Goal: Task Accomplishment & Management: Complete application form

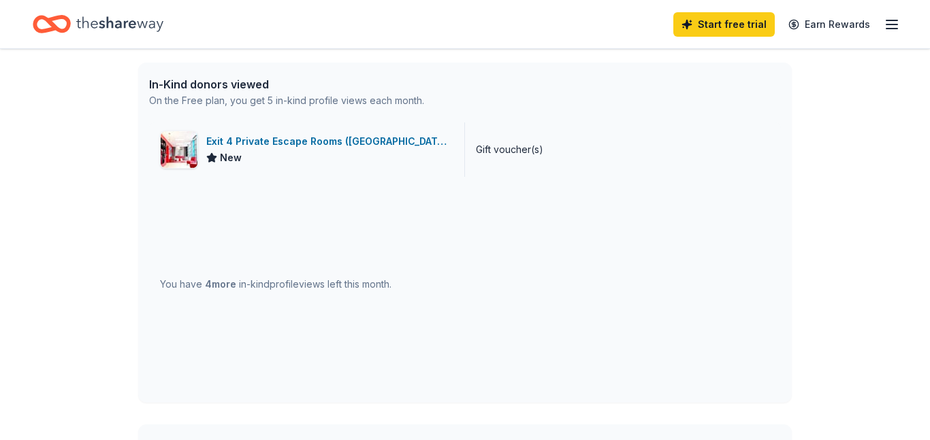
scroll to position [340, 0]
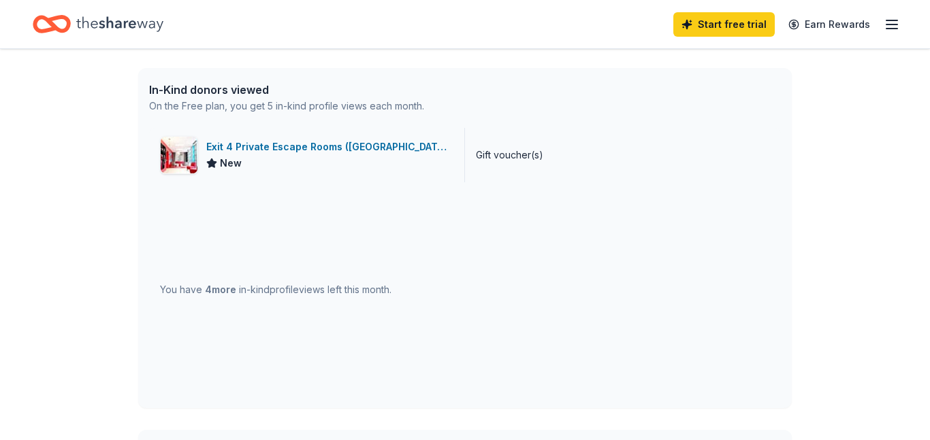
click at [278, 155] on div "Exit 4 Private Escape Rooms ([GEOGRAPHIC_DATA])" at bounding box center [329, 147] width 247 height 16
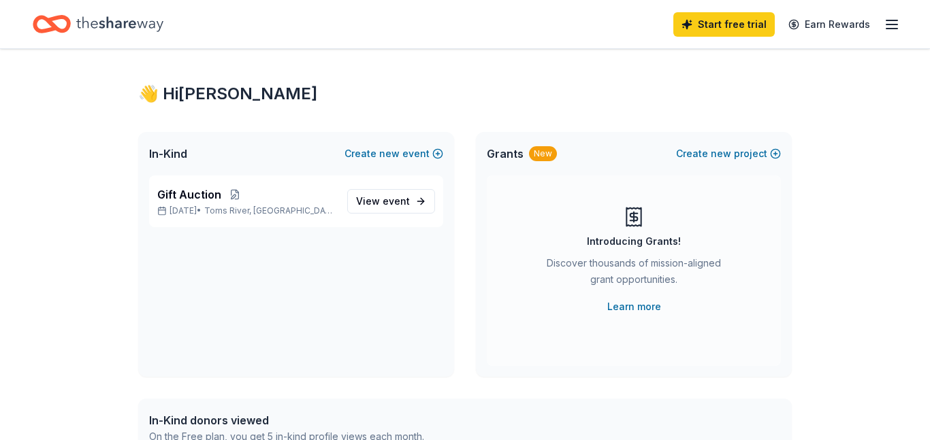
scroll to position [0, 0]
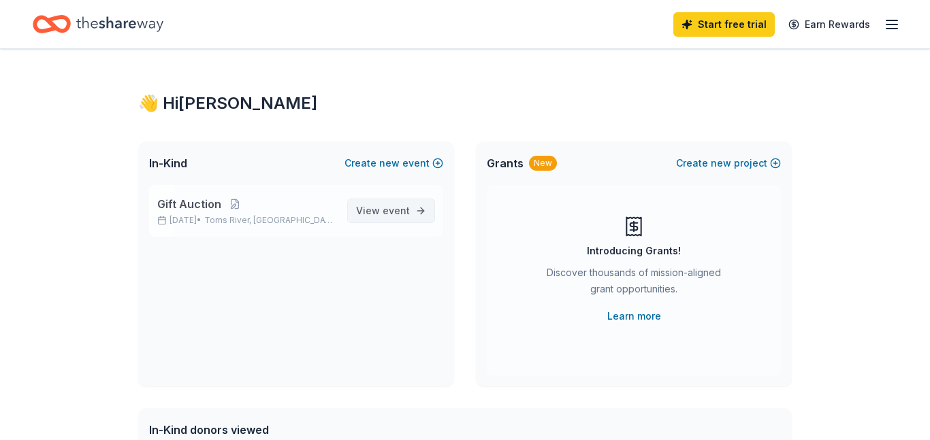
click at [356, 219] on span "View event" at bounding box center [383, 211] width 54 height 16
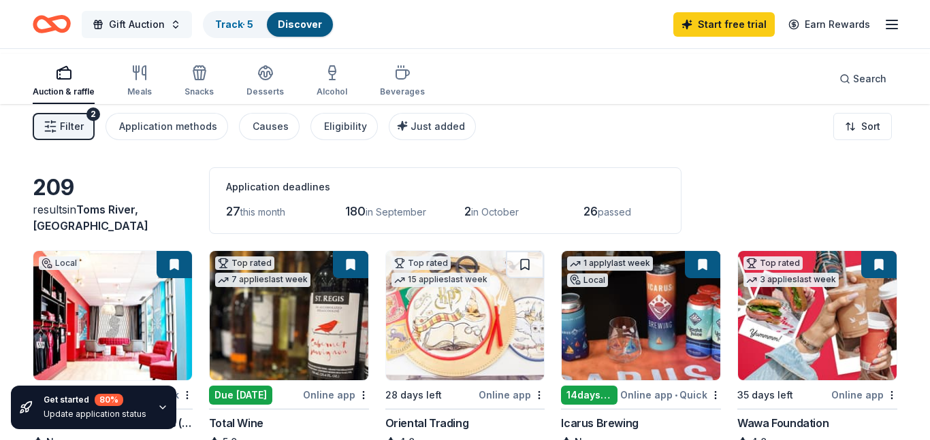
click at [165, 26] on span "Gift Auction" at bounding box center [137, 24] width 56 height 16
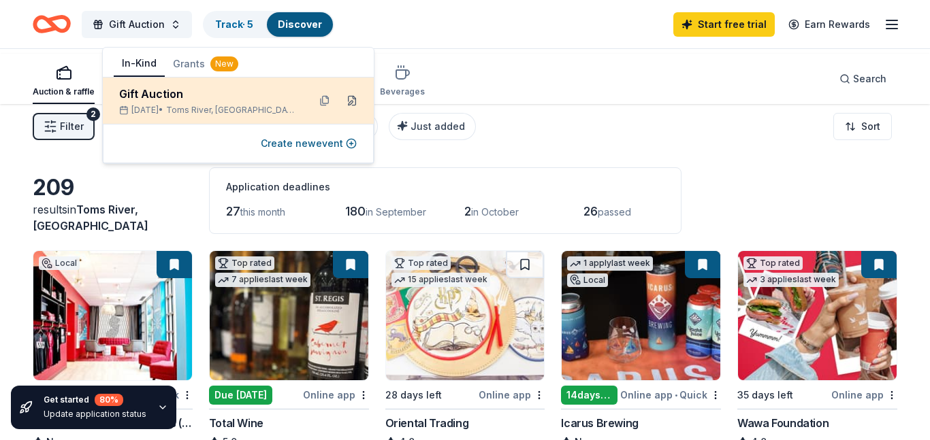
click at [343, 112] on button at bounding box center [352, 101] width 22 height 22
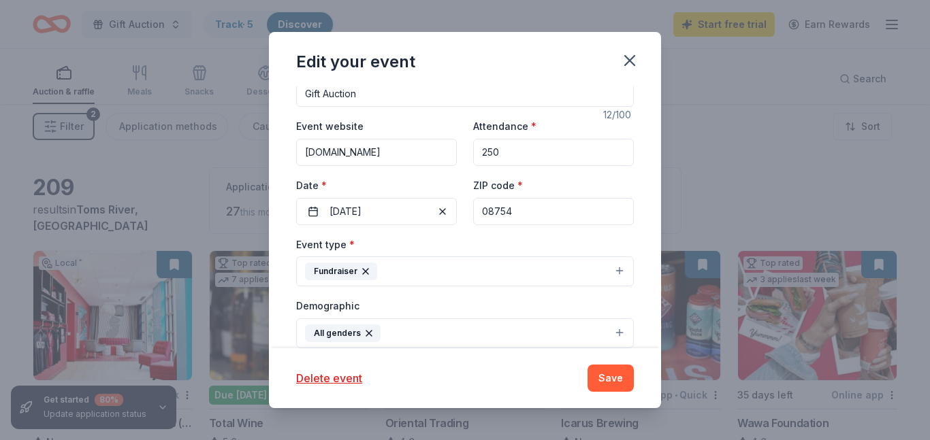
scroll to position [120, 0]
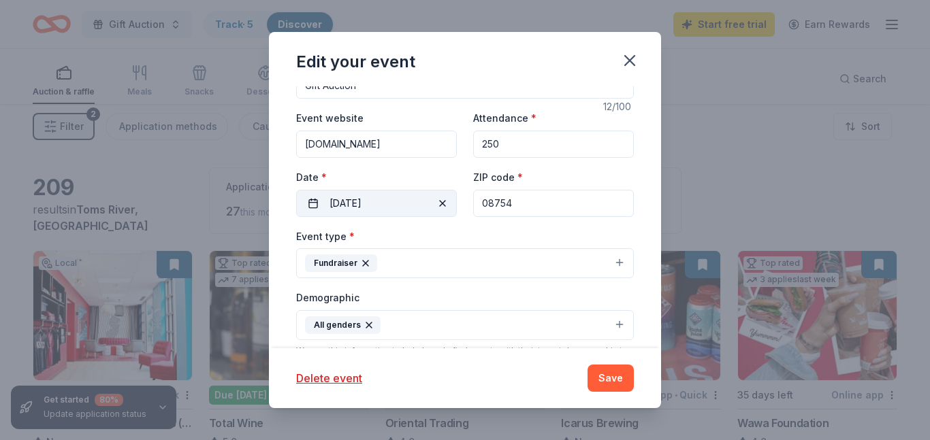
click at [296, 217] on button "10/07/2025" at bounding box center [376, 203] width 161 height 27
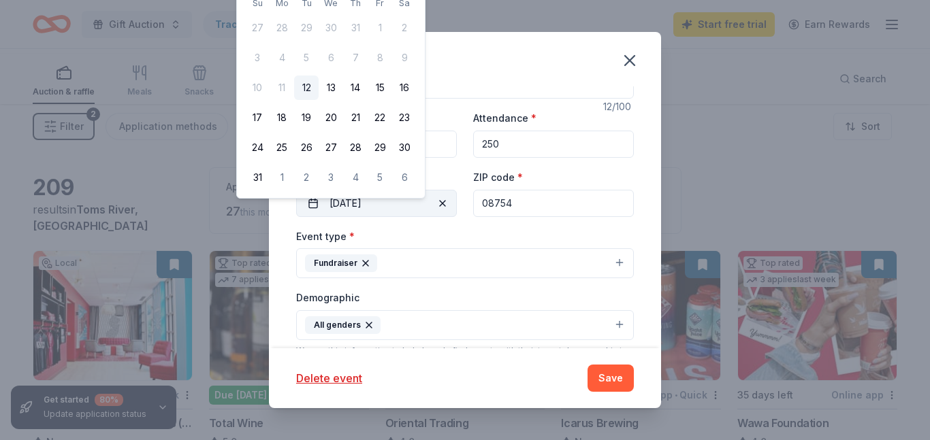
click at [296, 217] on button "10/07/2025" at bounding box center [376, 203] width 161 height 27
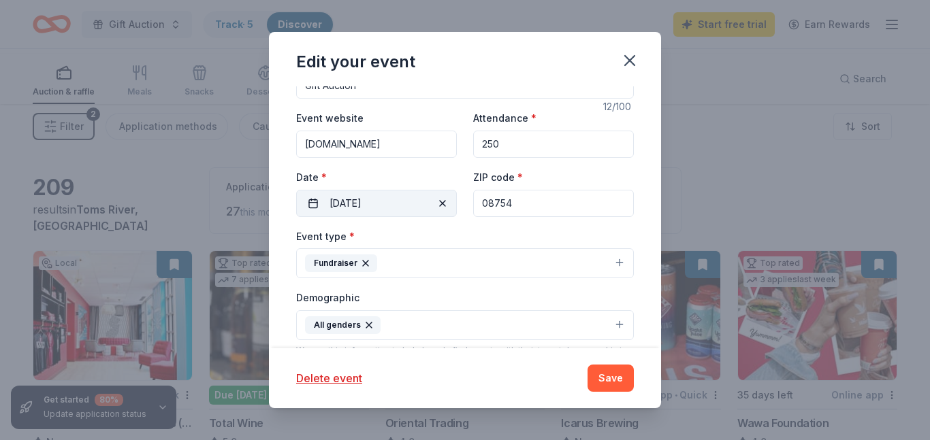
click at [296, 217] on button "10/07/2025" at bounding box center [376, 203] width 161 height 27
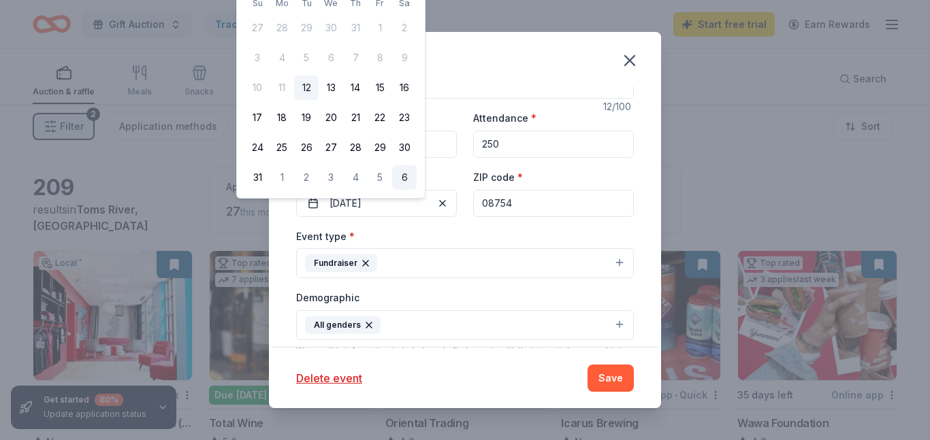
click at [417, 190] on button "6" at bounding box center [404, 177] width 25 height 25
click at [296, 217] on button "09/06/2025" at bounding box center [376, 203] width 161 height 27
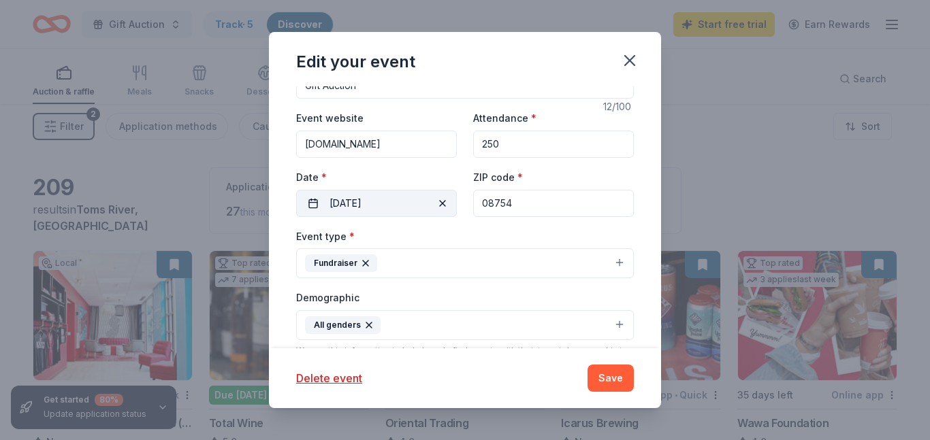
click at [296, 217] on button "09/06/2025" at bounding box center [376, 203] width 161 height 27
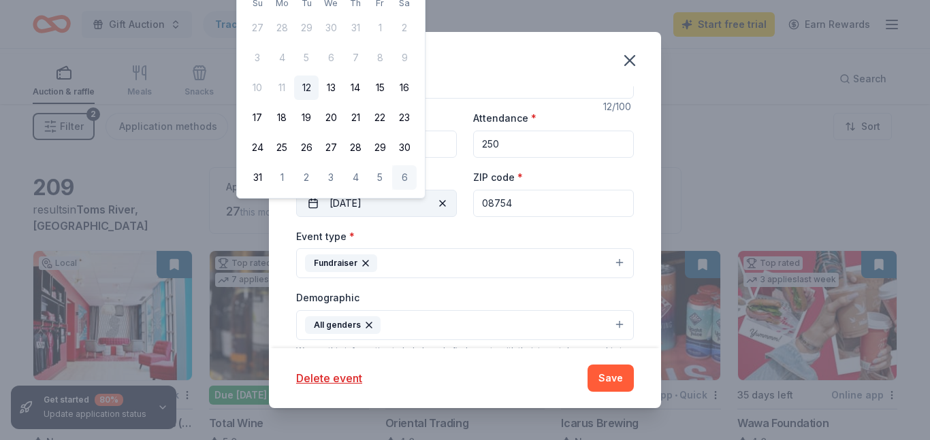
click at [306, 217] on button "09/06/2025" at bounding box center [376, 203] width 161 height 27
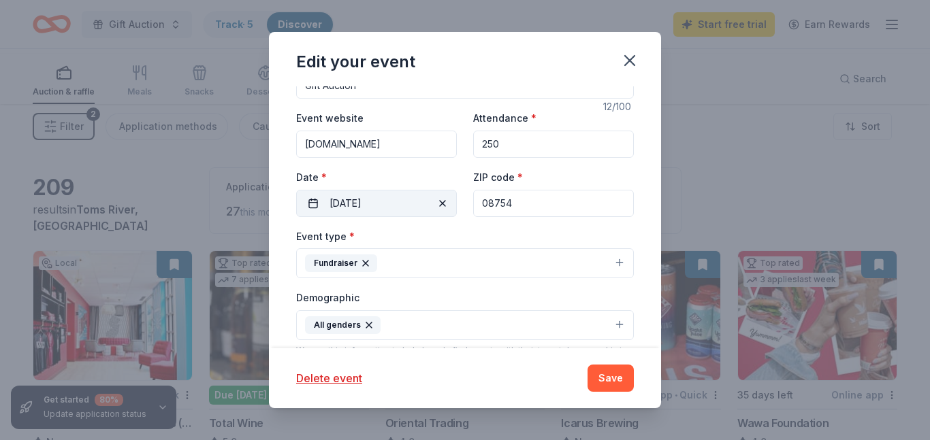
click at [306, 217] on button "09/06/2025" at bounding box center [376, 203] width 161 height 27
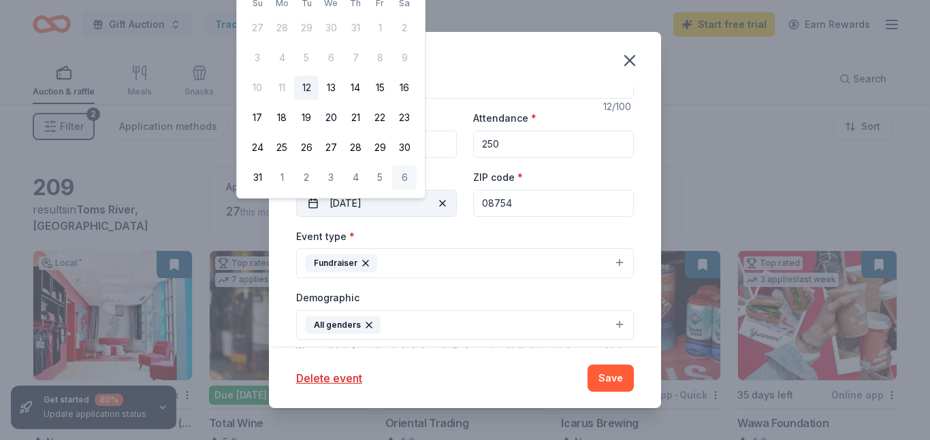
click at [435, 212] on span "button" at bounding box center [442, 203] width 16 height 16
click at [296, 217] on button "Pick a date" at bounding box center [376, 203] width 161 height 27
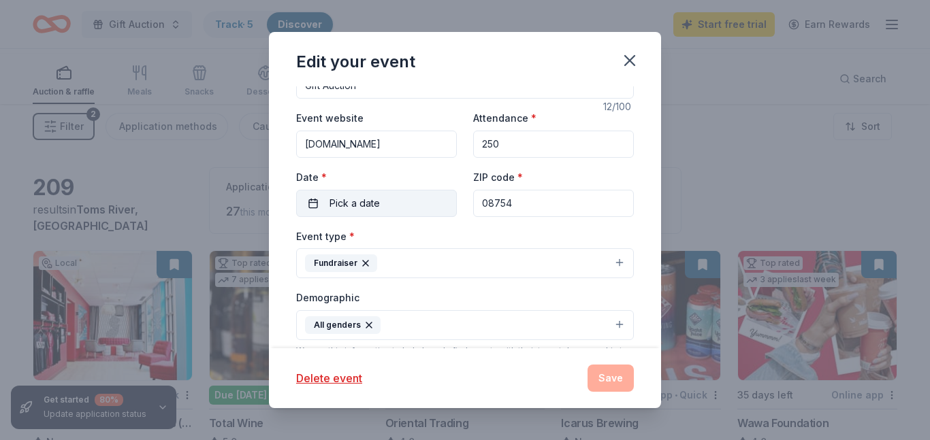
click at [329, 212] on span "Pick a date" at bounding box center [354, 203] width 50 height 16
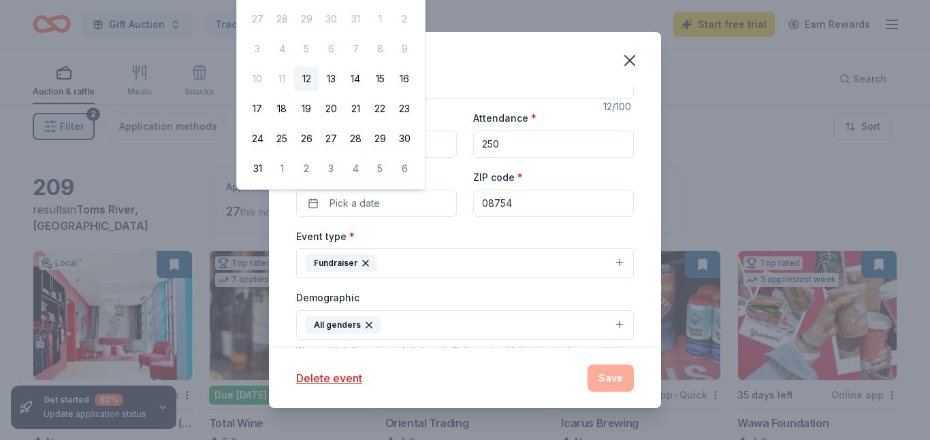
scroll to position [265, 0]
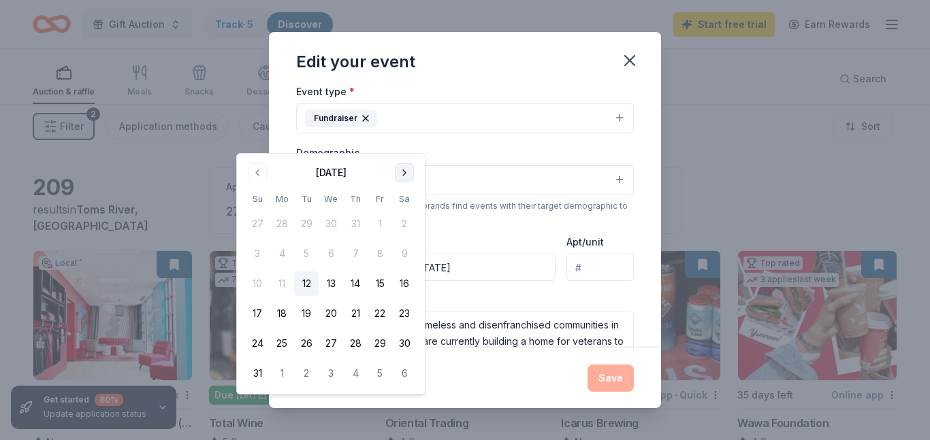
click at [414, 176] on button "Go to next month" at bounding box center [404, 172] width 19 height 19
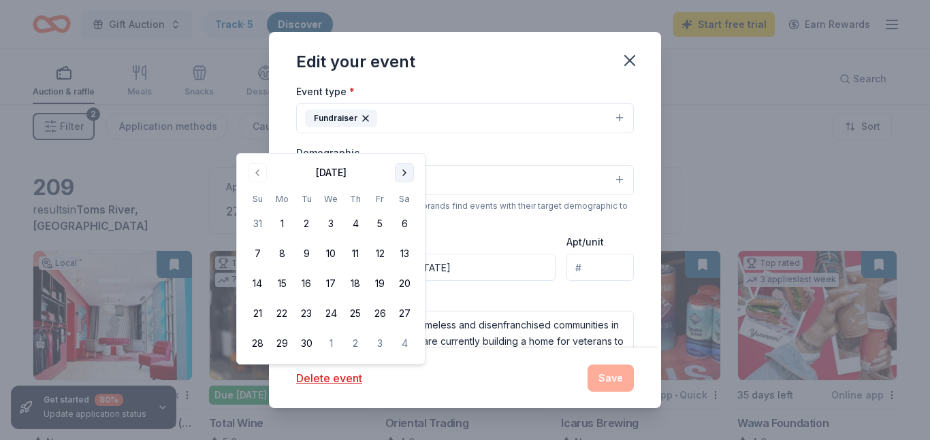
click at [414, 176] on button "Go to next month" at bounding box center [404, 172] width 19 height 19
click at [392, 266] on button "7" at bounding box center [380, 254] width 25 height 25
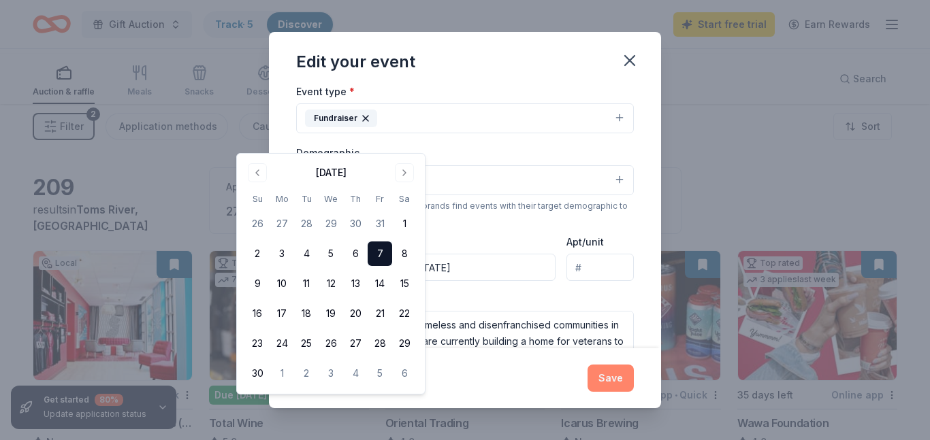
click at [634, 376] on button "Save" at bounding box center [610, 378] width 46 height 27
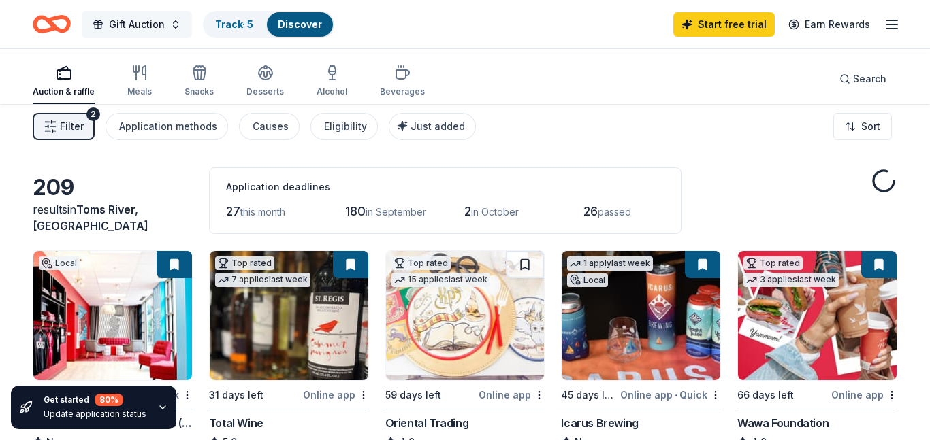
click at [165, 23] on span "Gift Auction" at bounding box center [137, 24] width 56 height 16
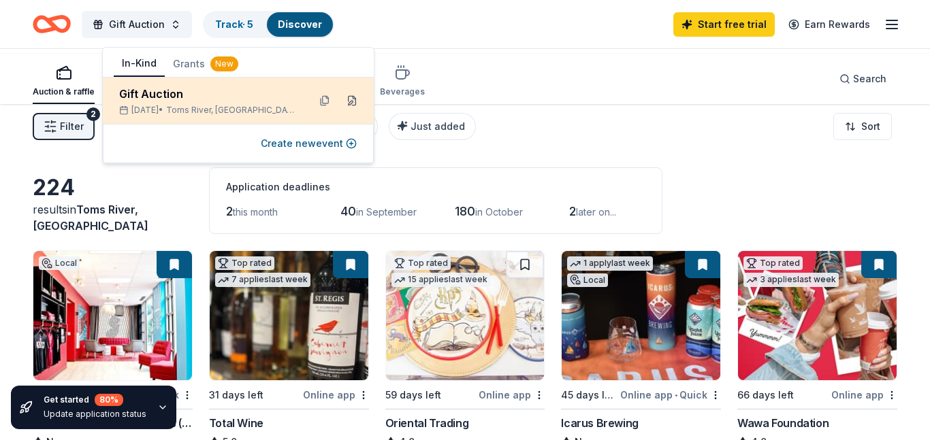
click at [347, 111] on button at bounding box center [352, 101] width 22 height 22
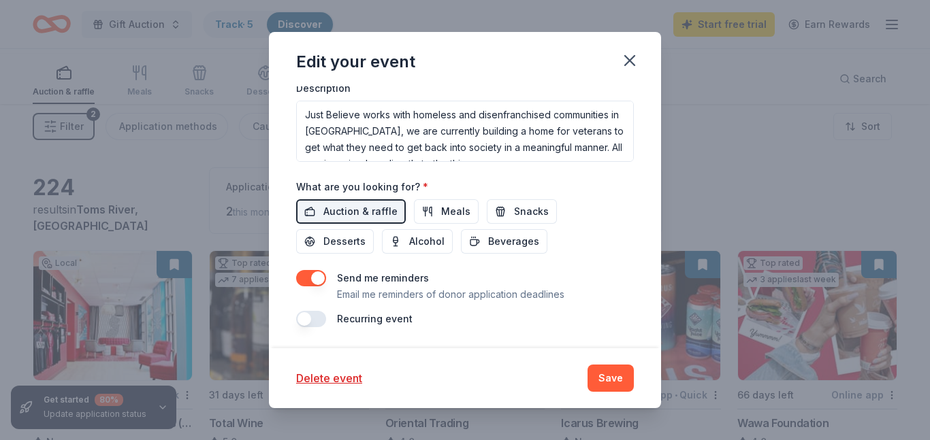
scroll to position [692, 0]
click at [634, 366] on button "Save" at bounding box center [610, 378] width 46 height 27
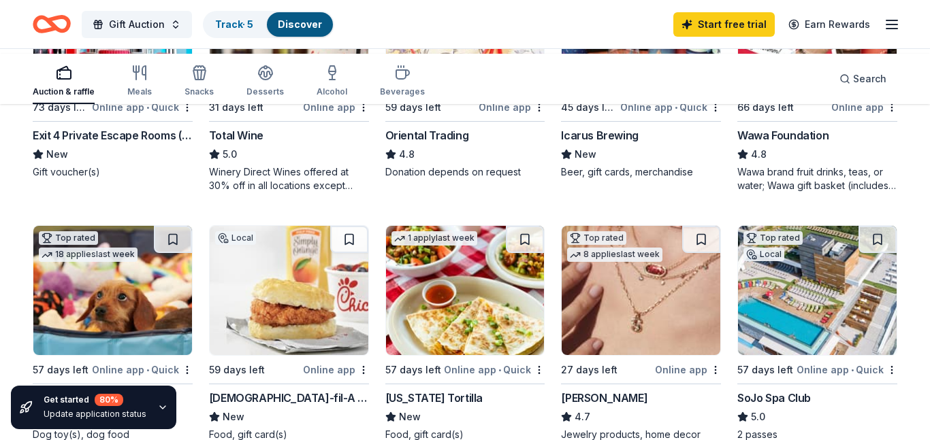
scroll to position [290, 0]
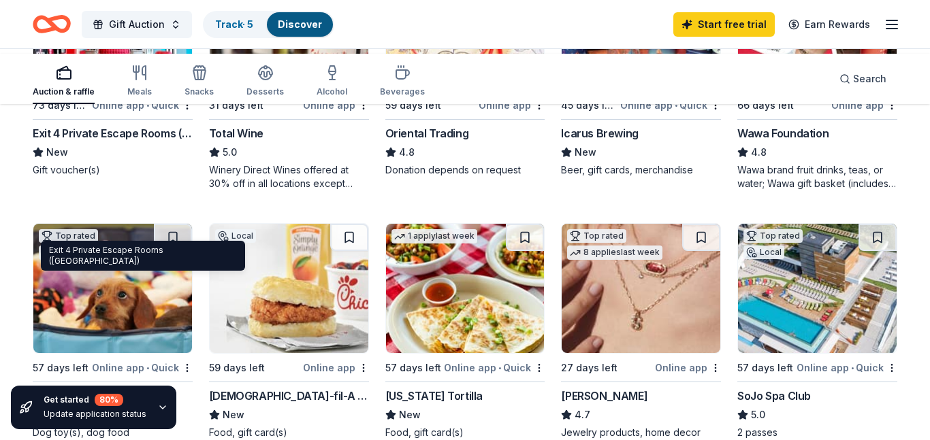
click at [95, 142] on div "Exit 4 Private Escape Rooms (Toms River NJ)" at bounding box center [113, 133] width 160 height 16
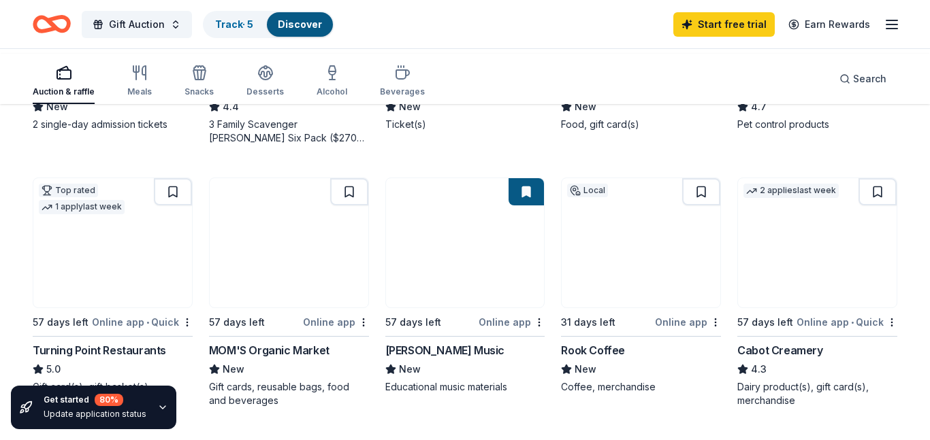
scroll to position [880, 0]
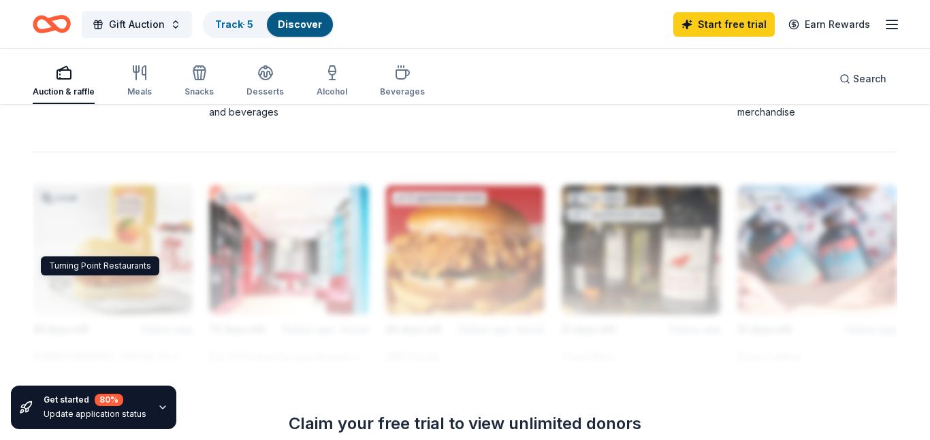
scroll to position [1129, 0]
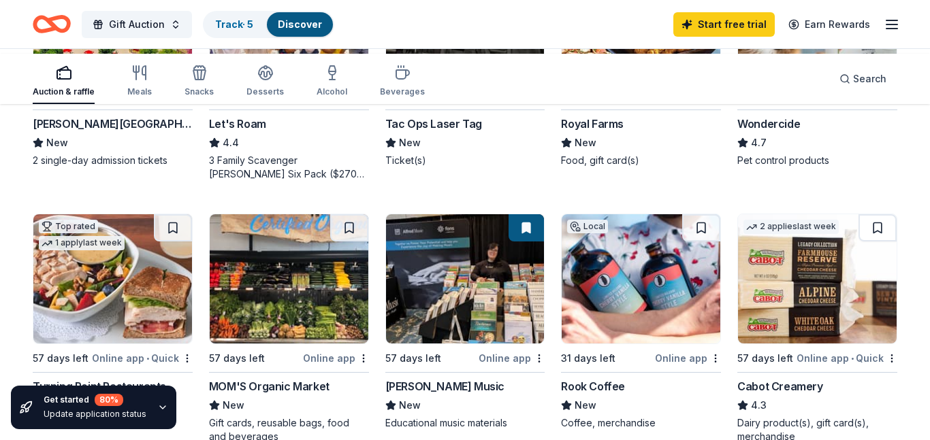
scroll to position [833, 0]
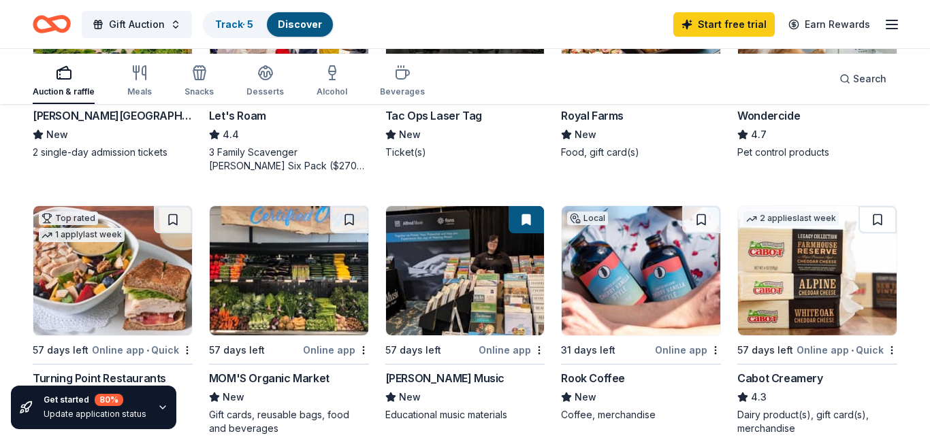
click at [108, 73] on img at bounding box center [112, 8] width 159 height 129
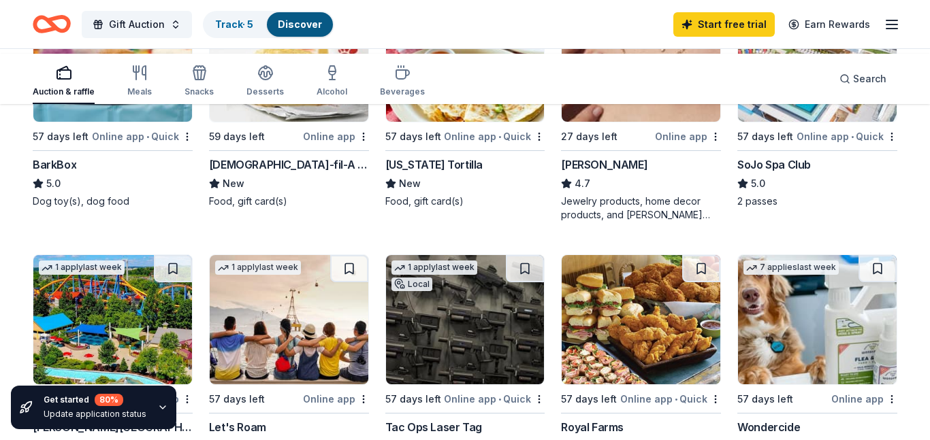
scroll to position [500, 0]
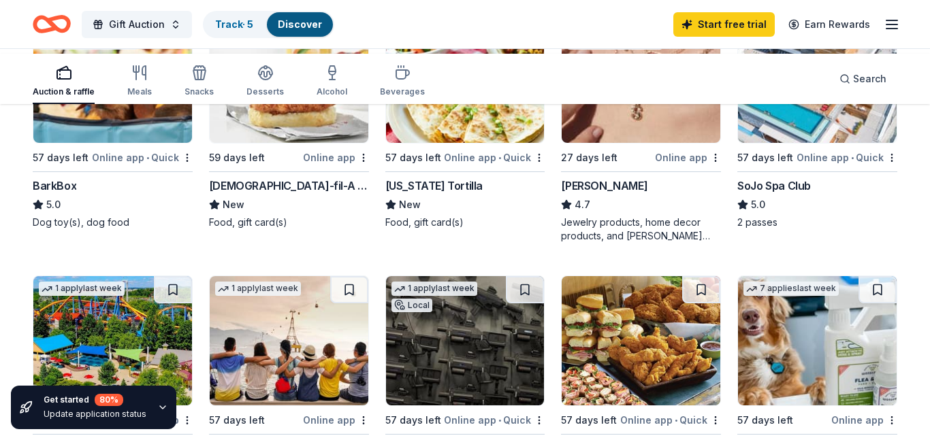
click at [770, 143] on img at bounding box center [817, 78] width 159 height 129
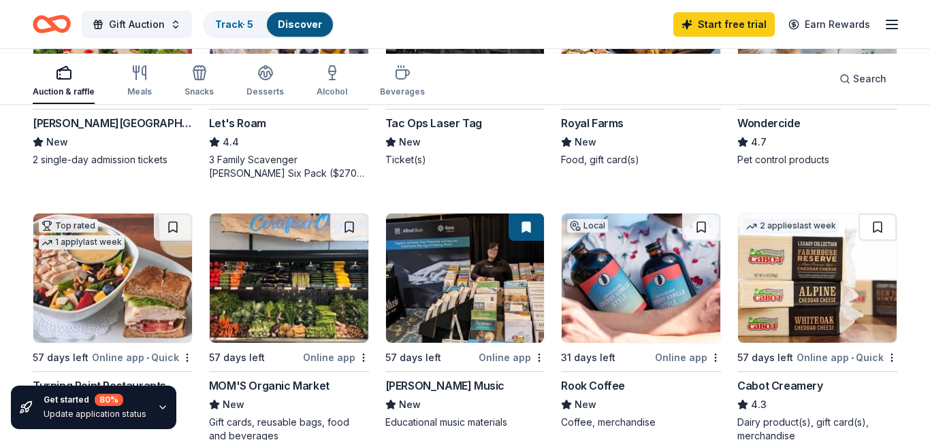
scroll to position [834, 0]
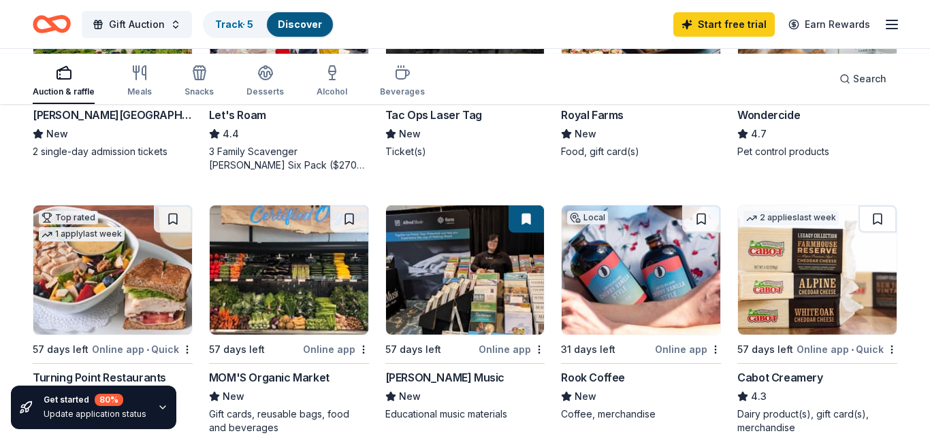
click at [117, 72] on img at bounding box center [112, 7] width 159 height 129
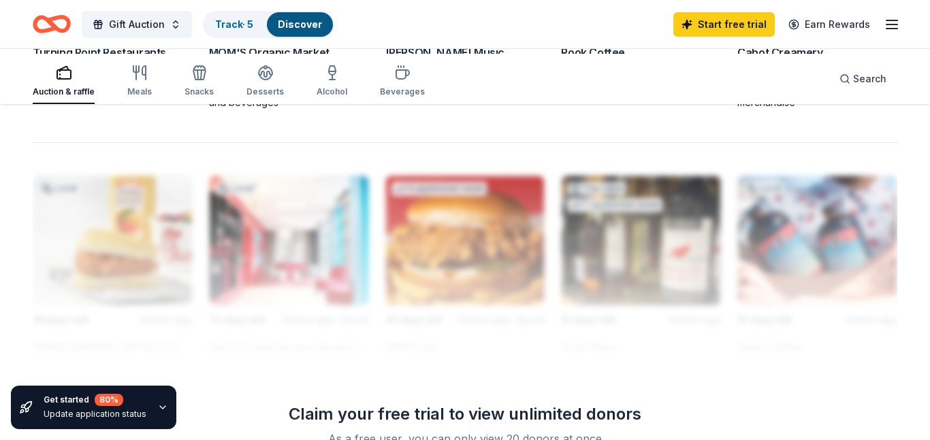
scroll to position [1166, 0]
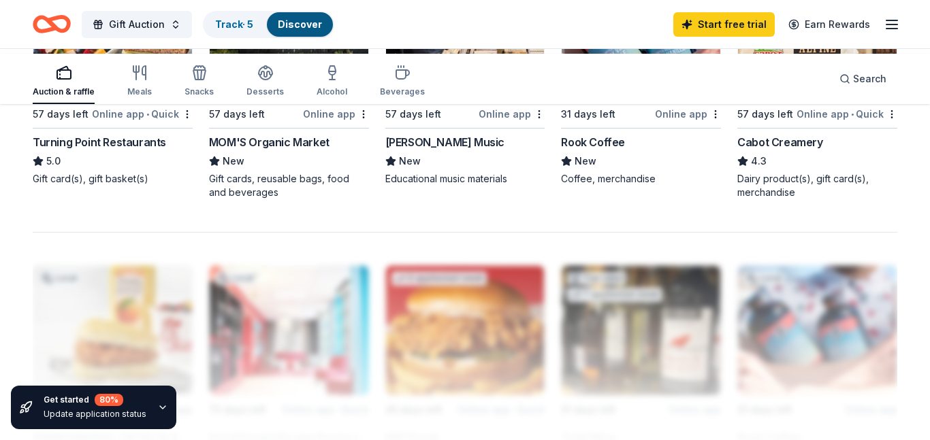
scroll to position [1126, 0]
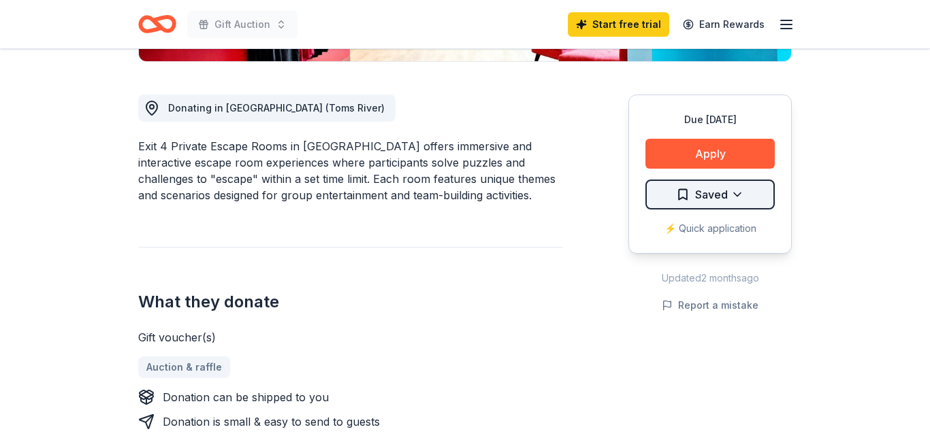
scroll to position [410, 0]
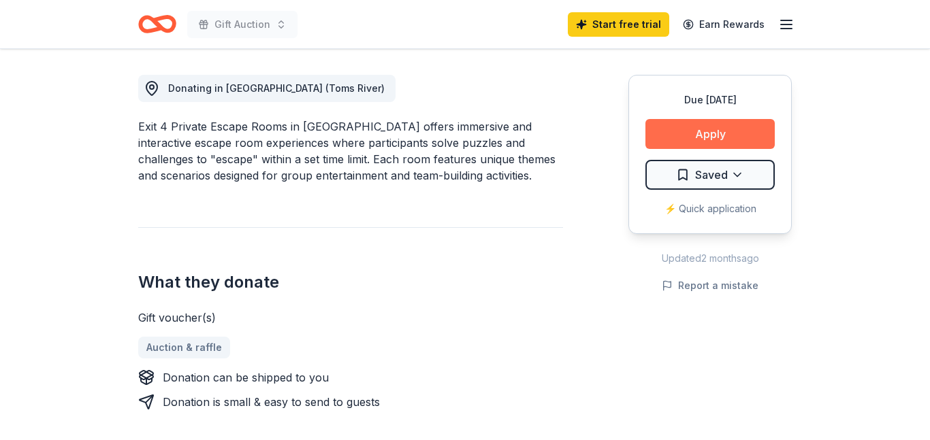
click at [645, 149] on button "Apply" at bounding box center [709, 134] width 129 height 30
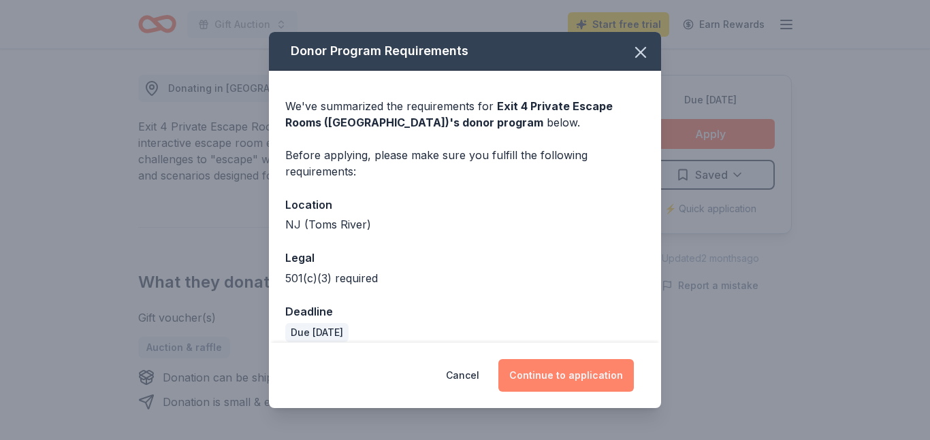
click at [600, 359] on button "Continue to application" at bounding box center [565, 375] width 135 height 33
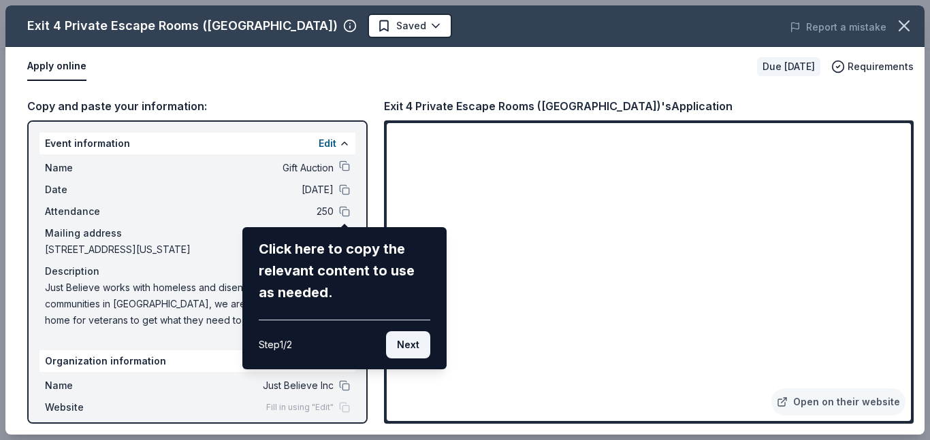
click at [394, 359] on button "Next" at bounding box center [408, 344] width 44 height 27
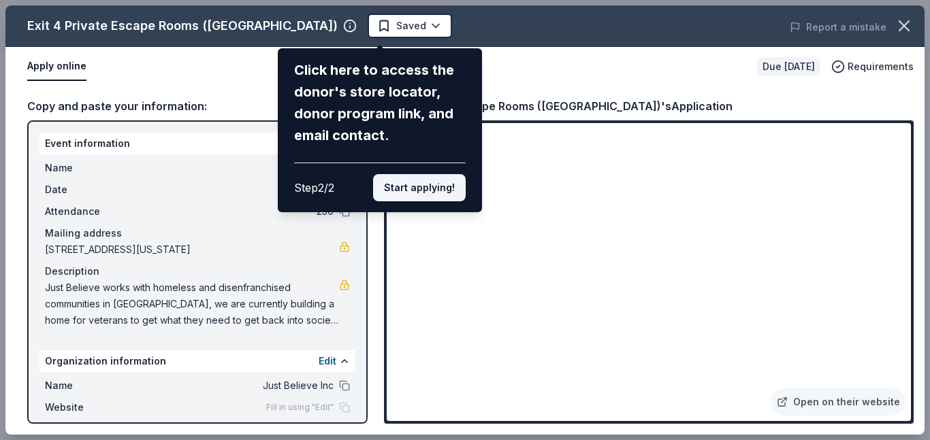
click at [393, 201] on button "Start applying!" at bounding box center [419, 187] width 93 height 27
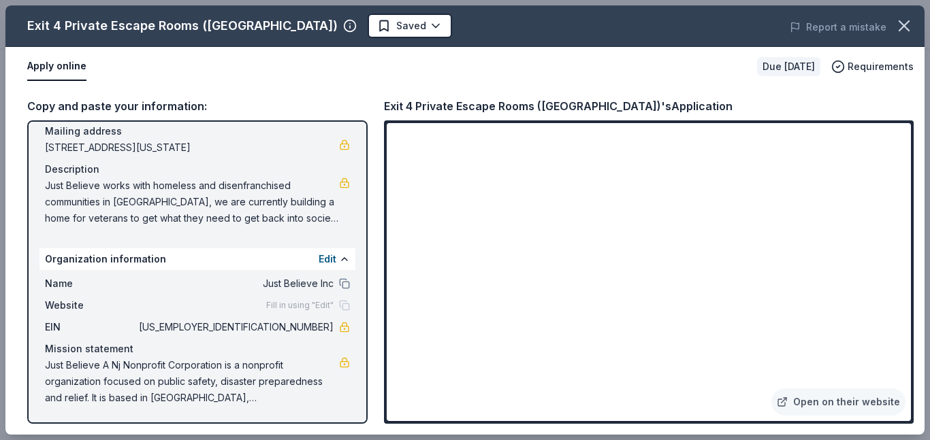
scroll to position [235, 0]
click at [323, 251] on button "Edit" at bounding box center [328, 259] width 18 height 16
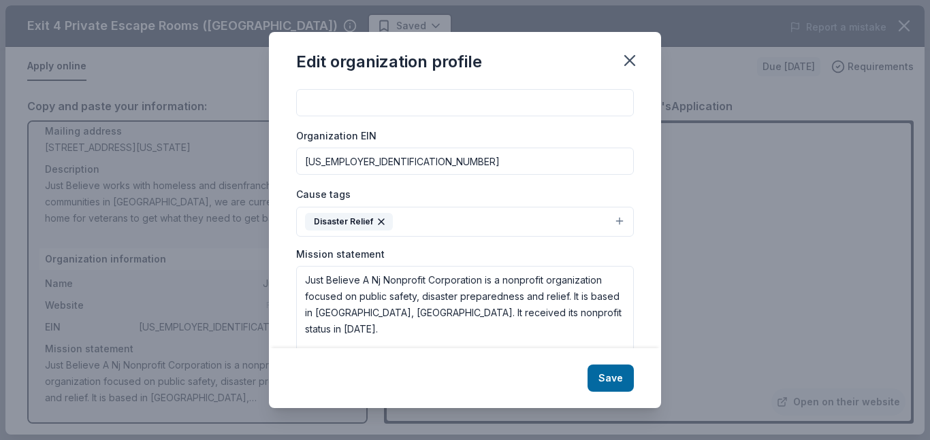
scroll to position [159, 0]
click at [318, 118] on input "Website" at bounding box center [465, 104] width 338 height 27
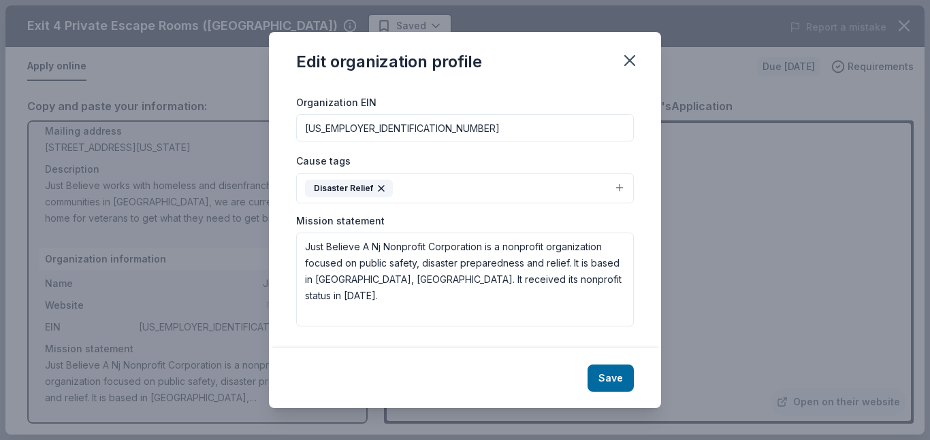
scroll to position [234, 0]
type input "justbelieveinc.org"
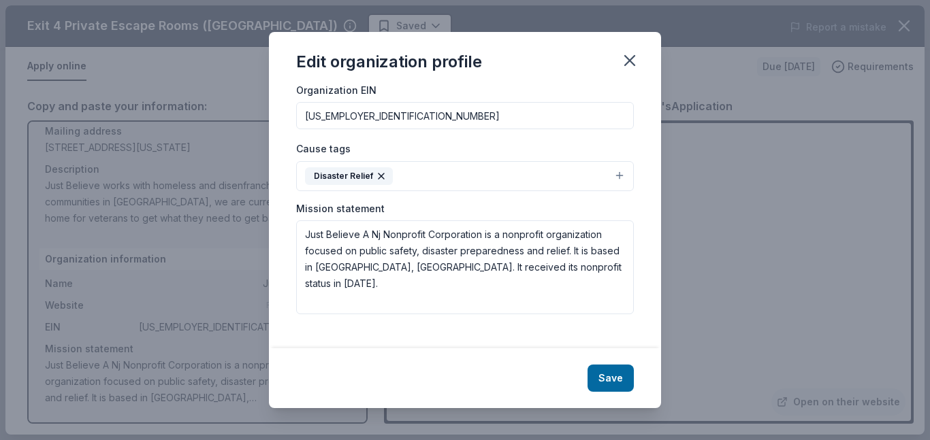
click at [383, 191] on button "Disaster Relief" at bounding box center [465, 176] width 338 height 30
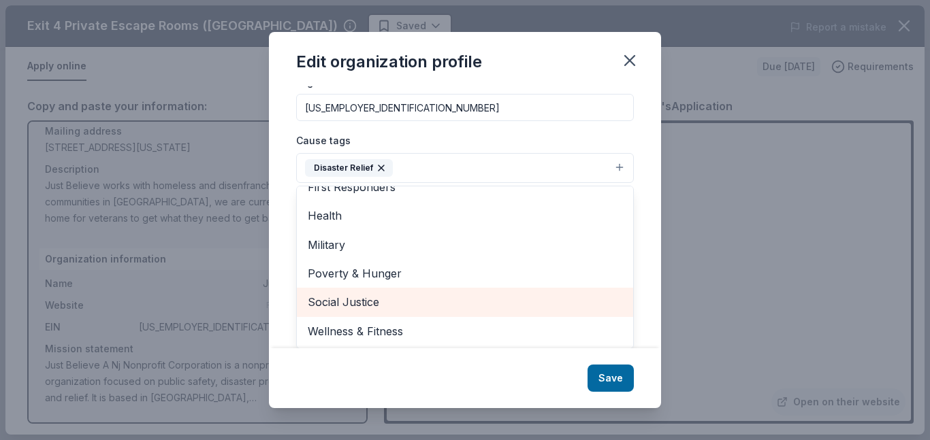
scroll to position [368, 0]
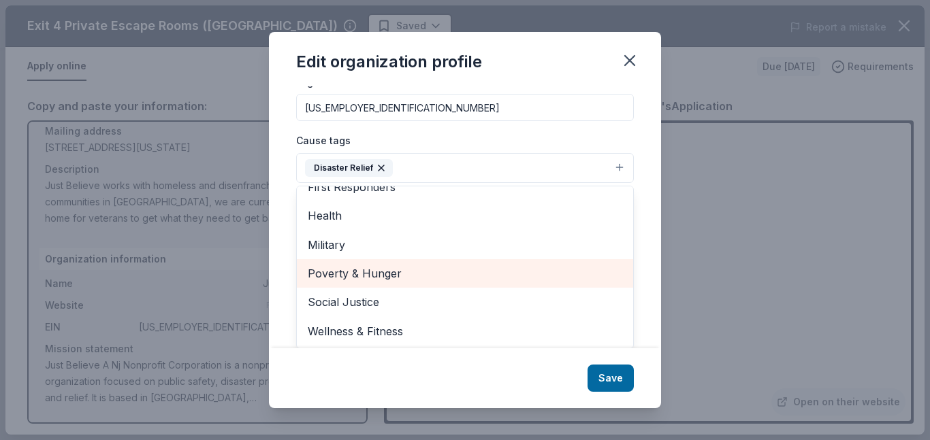
click at [345, 265] on span "Poverty & Hunger" at bounding box center [465, 274] width 314 height 18
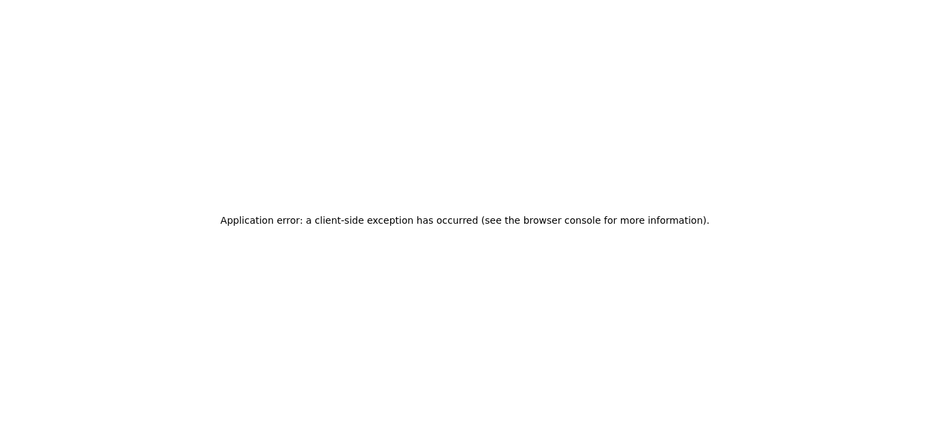
scroll to position [0, 0]
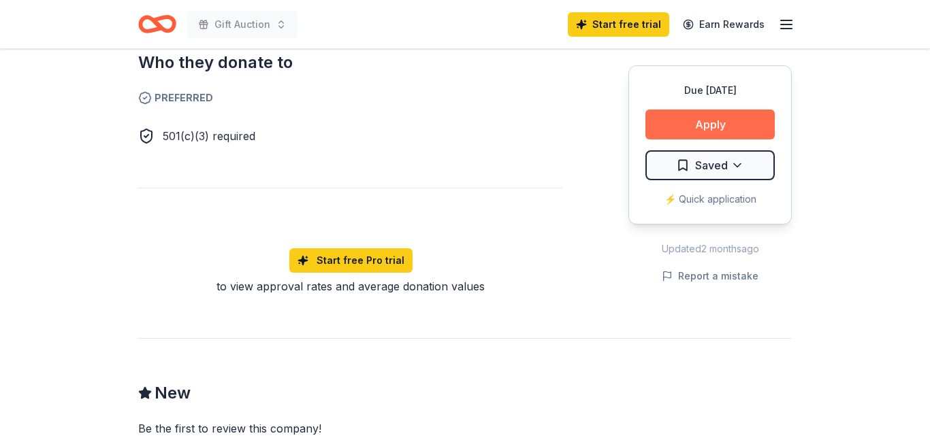
scroll to position [858, 0]
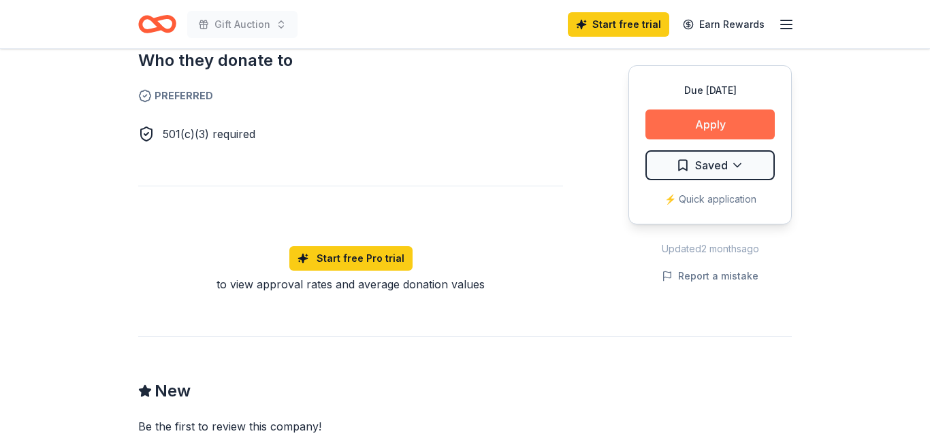
click at [645, 140] on button "Apply" at bounding box center [709, 125] width 129 height 30
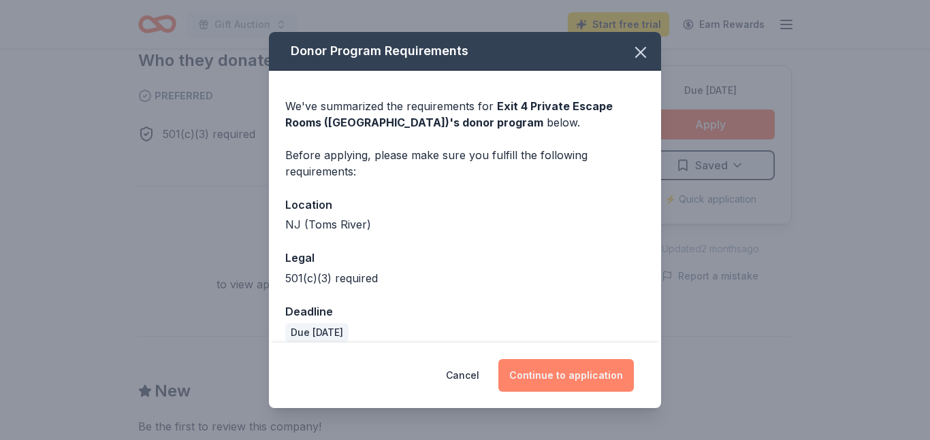
click at [545, 359] on button "Continue to application" at bounding box center [565, 375] width 135 height 33
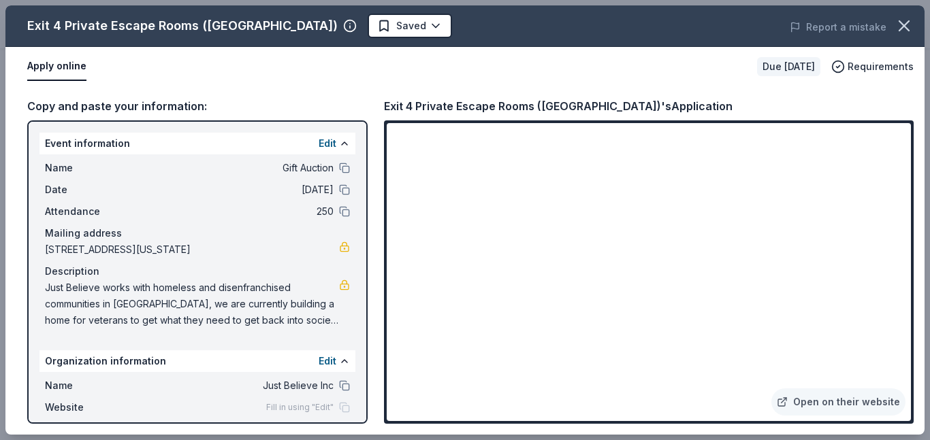
click at [606, 438] on div "Exit 4 Private Escape Rooms (Toms River NJ) Saved Report a mistake Apply online…" at bounding box center [465, 220] width 930 height 440
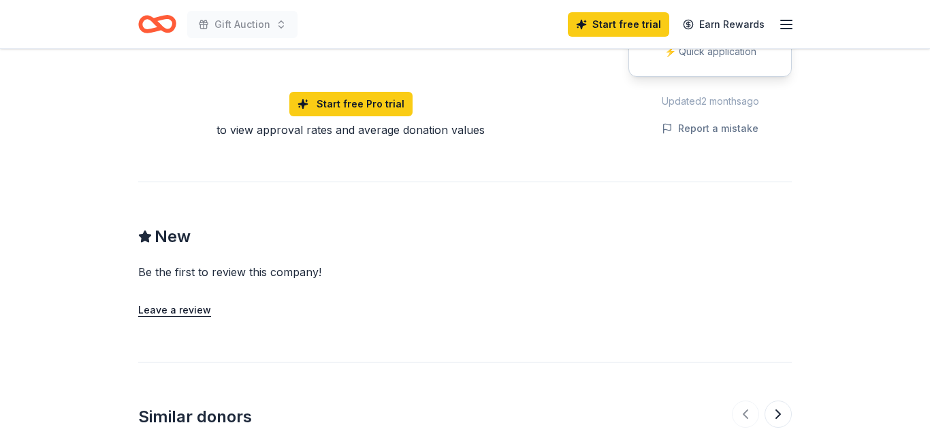
scroll to position [1011, 0]
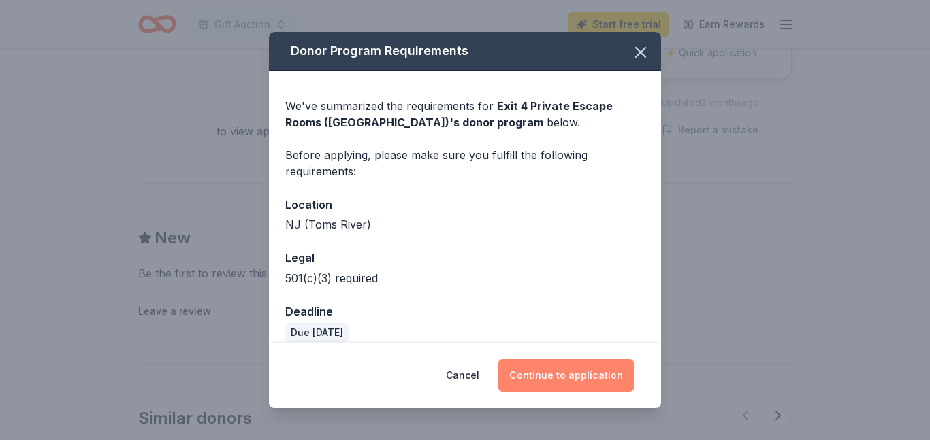
click at [613, 370] on button "Continue to application" at bounding box center [565, 375] width 135 height 33
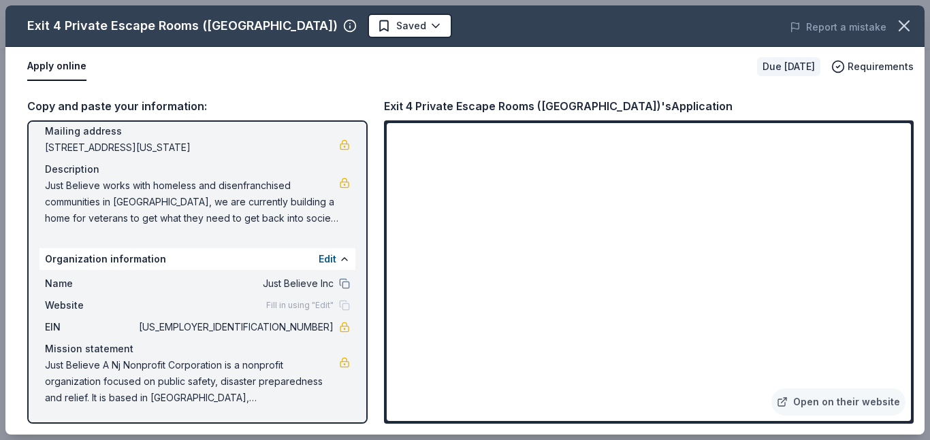
scroll to position [116, 0]
click at [206, 227] on span "Just Believe works with homeless and disenfranchised communities in [GEOGRAPHIC…" at bounding box center [192, 202] width 294 height 49
click at [325, 267] on button "Edit" at bounding box center [328, 259] width 18 height 16
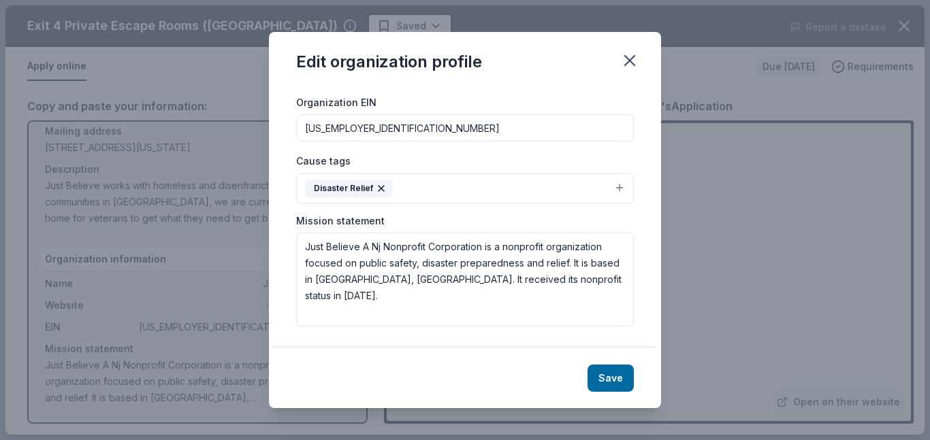
scroll to position [341, 0]
click at [634, 372] on button "Save" at bounding box center [610, 378] width 46 height 27
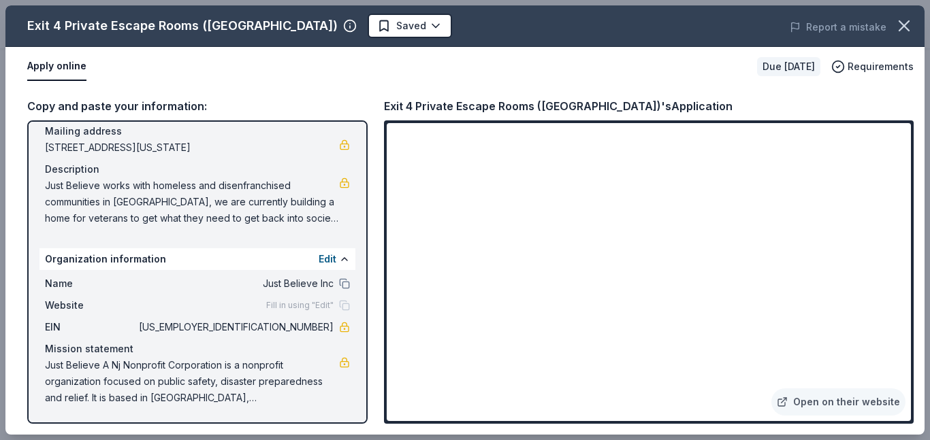
scroll to position [150, 0]
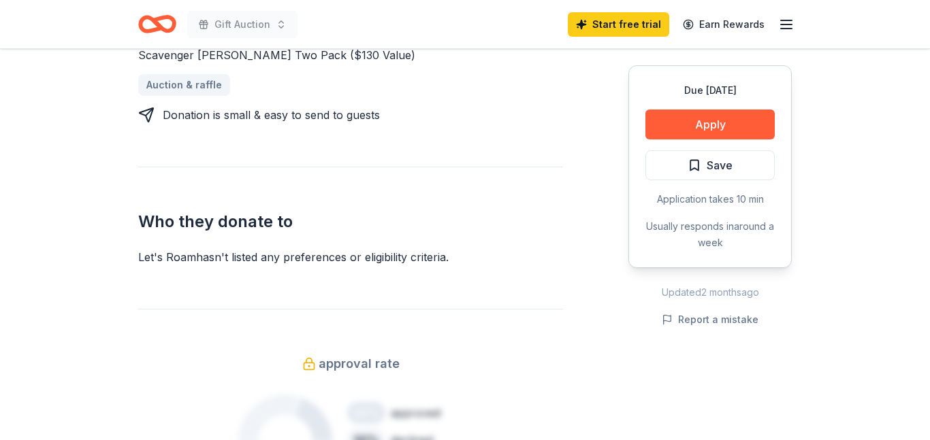
scroll to position [651, 0]
click at [654, 140] on button "Apply" at bounding box center [709, 125] width 129 height 30
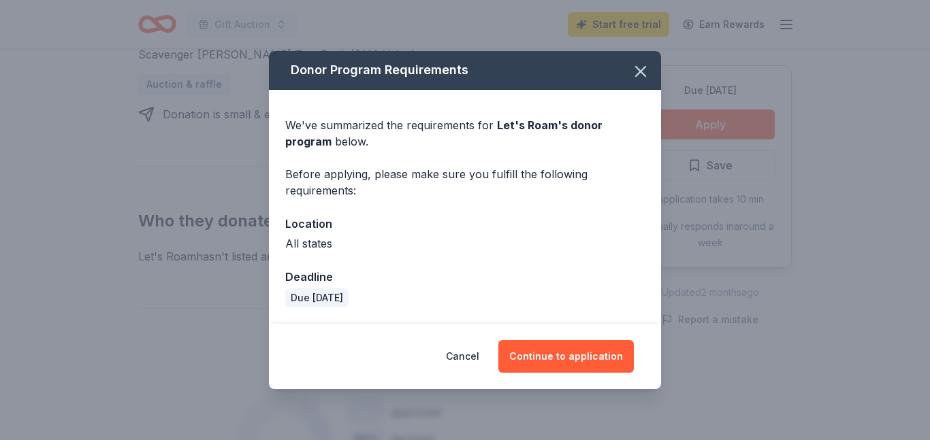
scroll to position [51, 0]
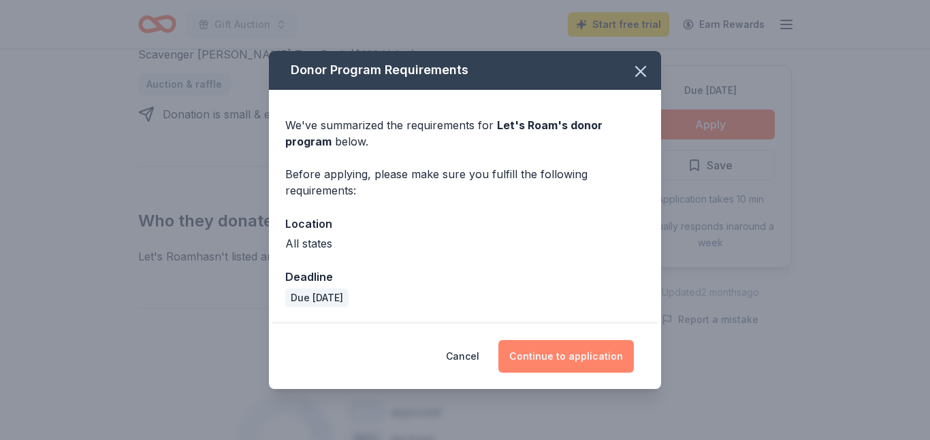
click at [630, 371] on button "Continue to application" at bounding box center [565, 356] width 135 height 33
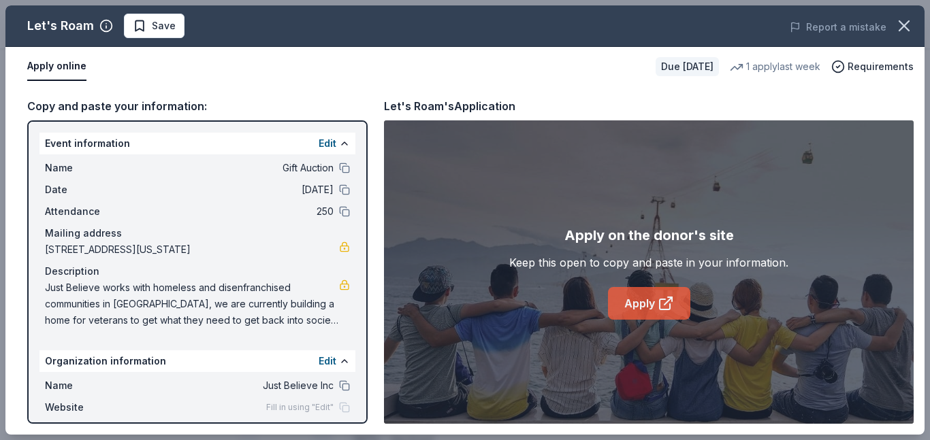
click at [648, 316] on link "Apply" at bounding box center [649, 303] width 82 height 33
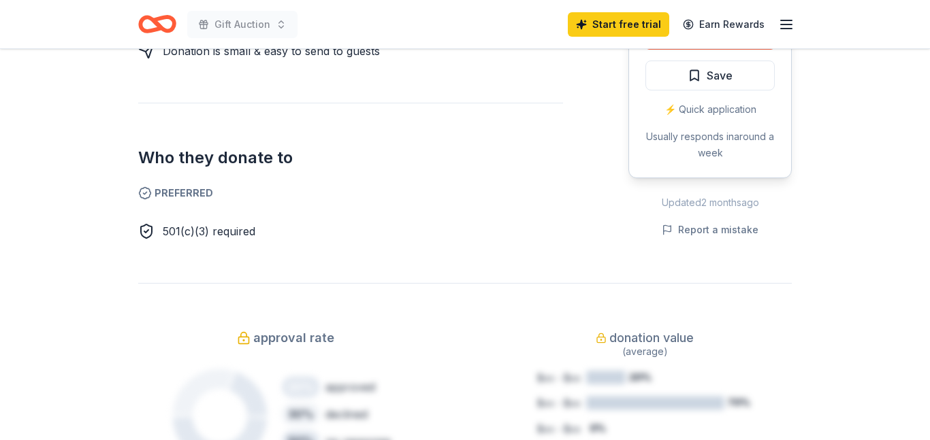
scroll to position [689, 0]
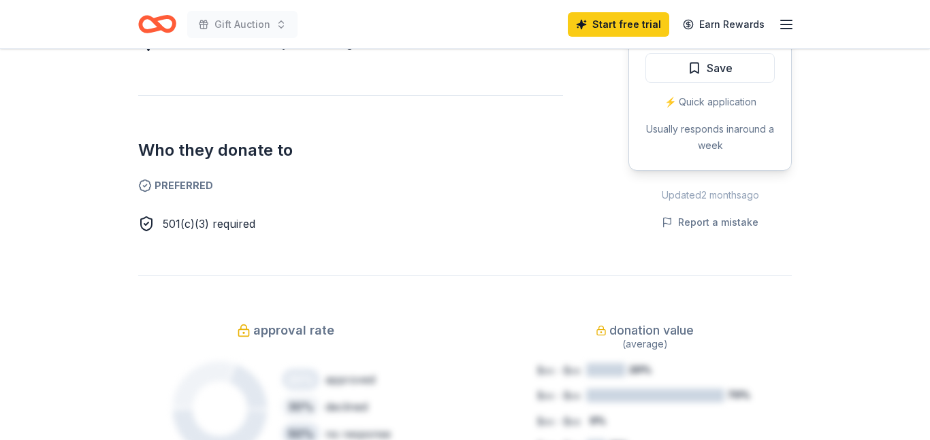
click at [657, 42] on button "Apply" at bounding box center [709, 27] width 129 height 30
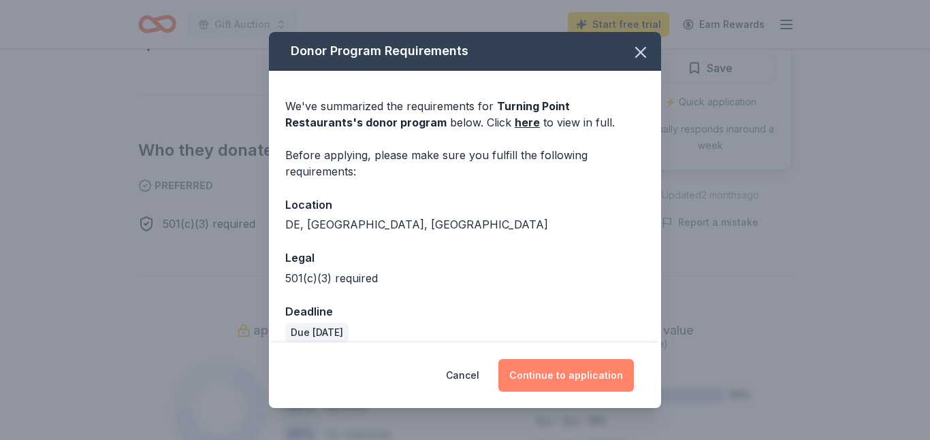
click at [563, 359] on button "Continue to application" at bounding box center [565, 375] width 135 height 33
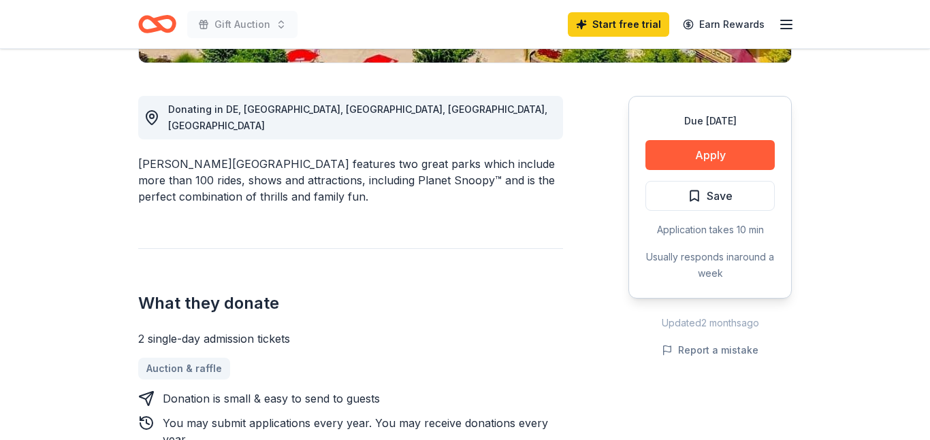
scroll to position [360, 0]
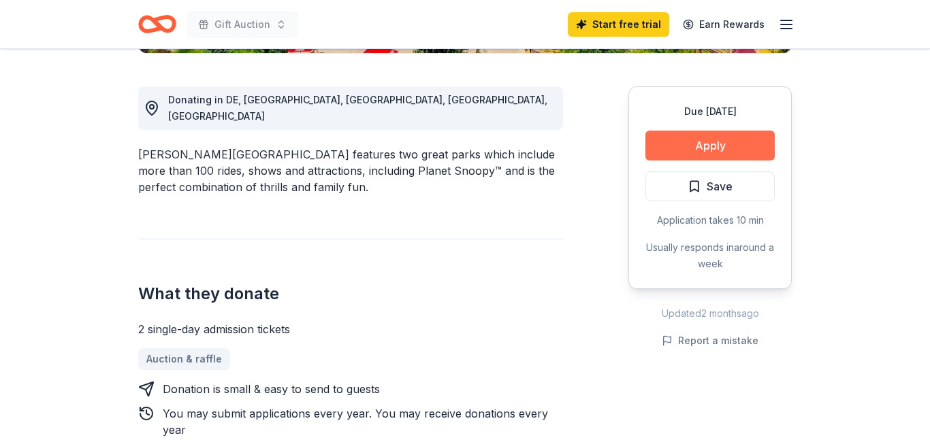
click at [647, 161] on button "Apply" at bounding box center [709, 146] width 129 height 30
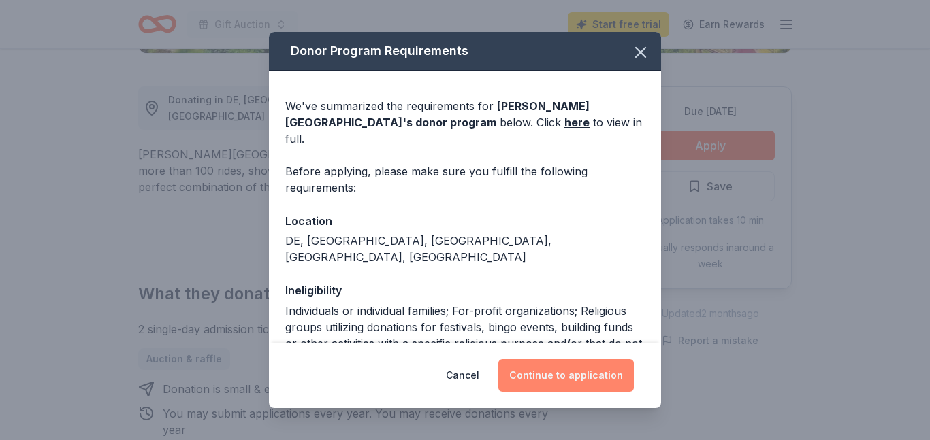
click at [562, 360] on button "Continue to application" at bounding box center [565, 375] width 135 height 33
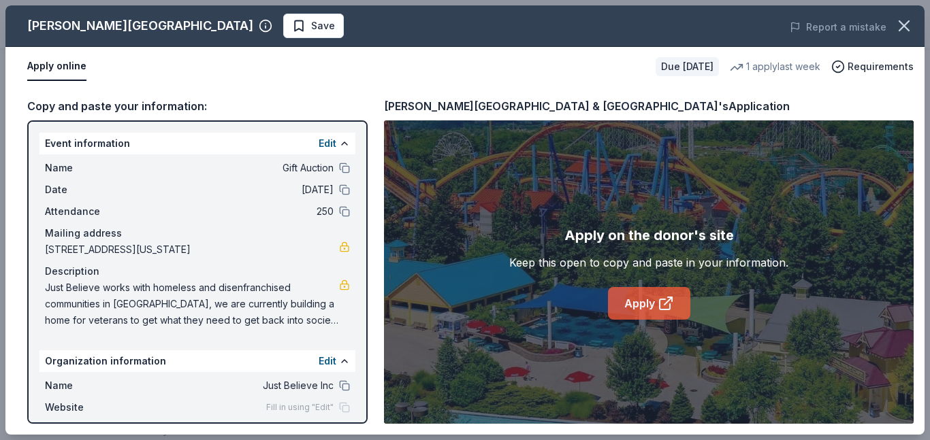
click at [638, 320] on link "Apply" at bounding box center [649, 303] width 82 height 33
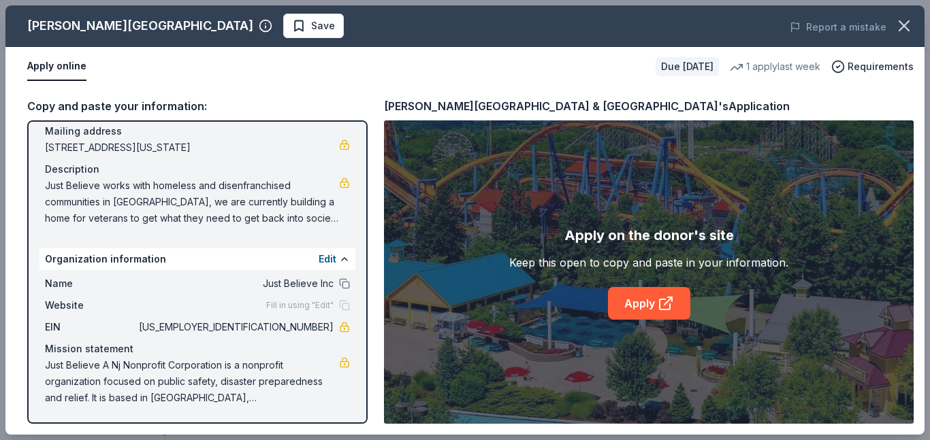
scroll to position [237, 0]
click at [642, 317] on link "Apply" at bounding box center [649, 303] width 82 height 33
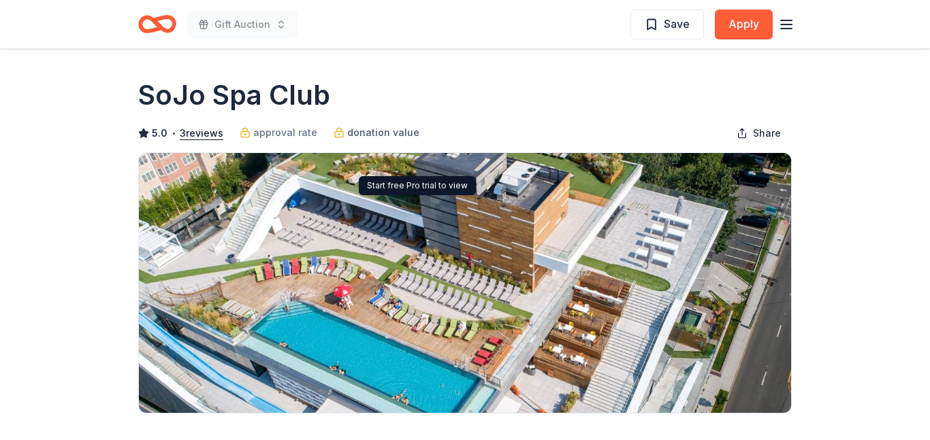
click at [419, 141] on span "donation value" at bounding box center [383, 133] width 72 height 16
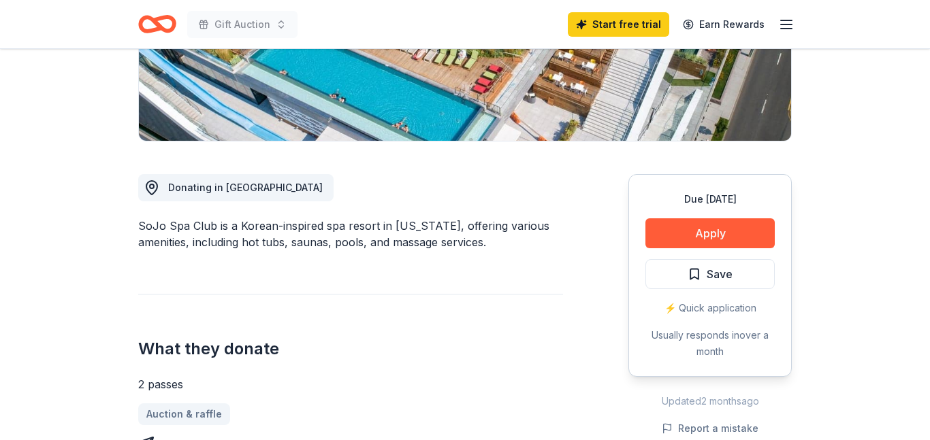
scroll to position [290, 0]
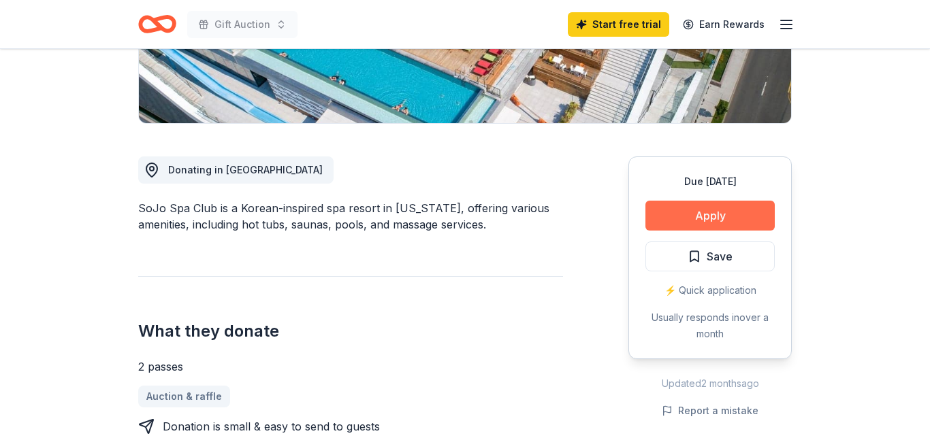
click at [645, 231] on button "Apply" at bounding box center [709, 216] width 129 height 30
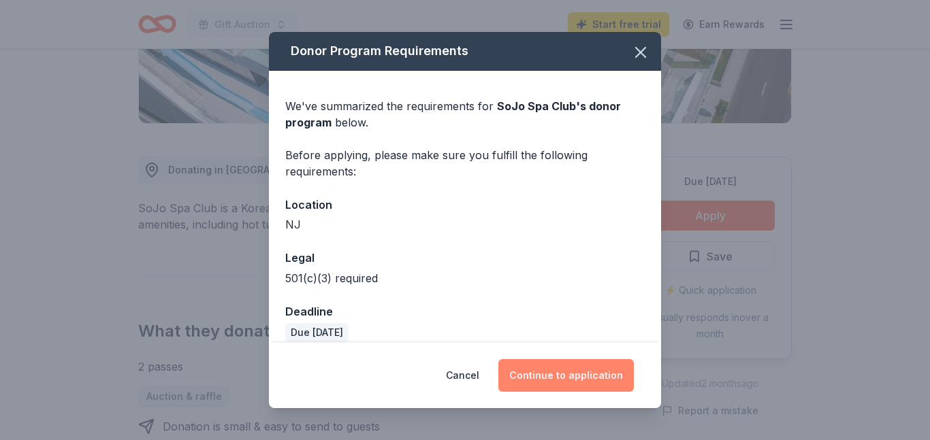
click at [570, 360] on button "Continue to application" at bounding box center [565, 375] width 135 height 33
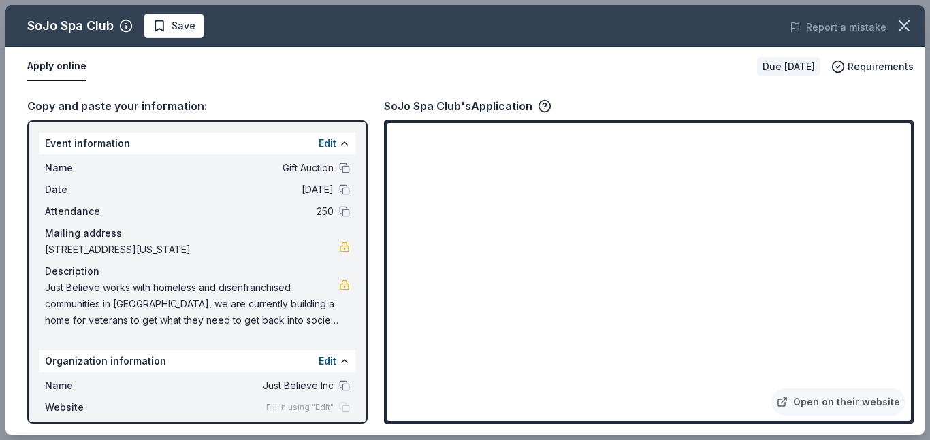
click at [711, 115] on div "SoJo Spa Club's Application" at bounding box center [648, 106] width 529 height 18
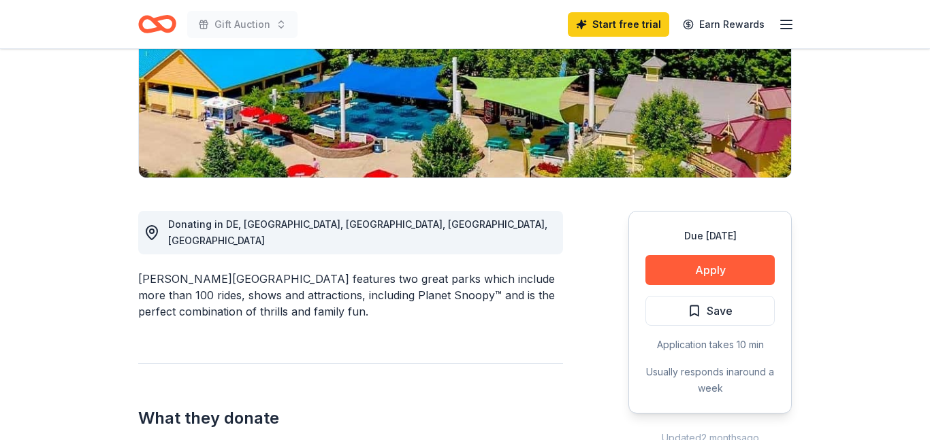
scroll to position [275, 0]
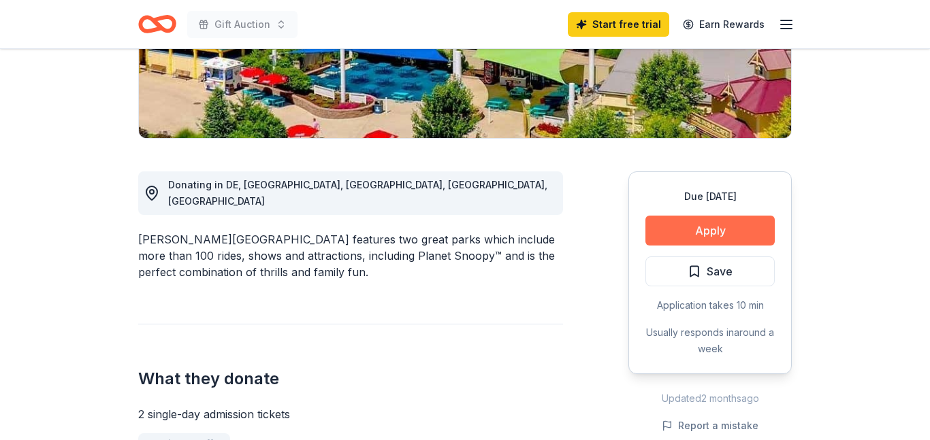
click at [709, 246] on button "Apply" at bounding box center [709, 231] width 129 height 30
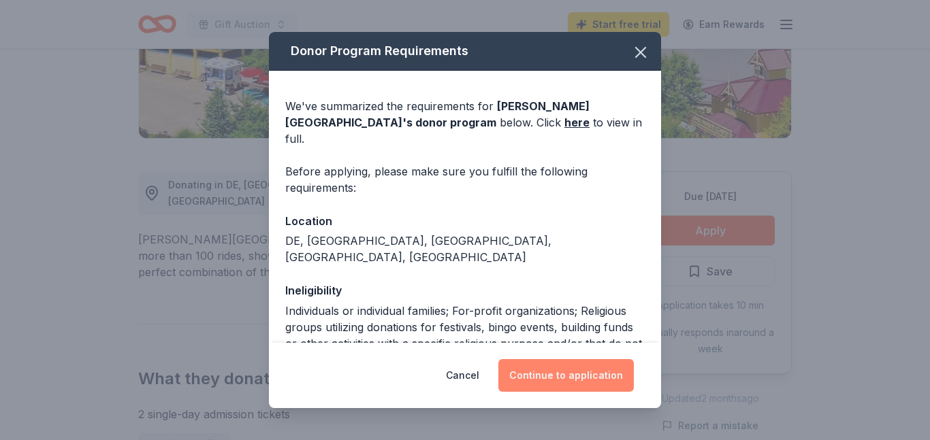
click at [555, 372] on button "Continue to application" at bounding box center [565, 375] width 135 height 33
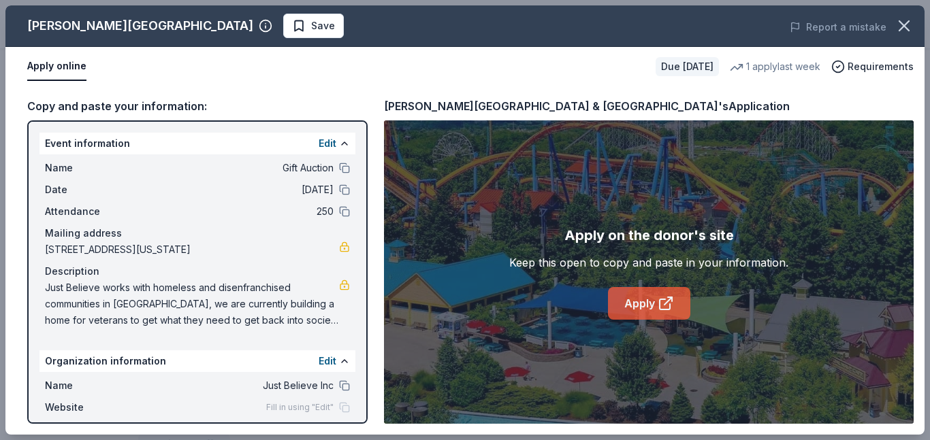
click at [651, 320] on link "Apply" at bounding box center [649, 303] width 82 height 33
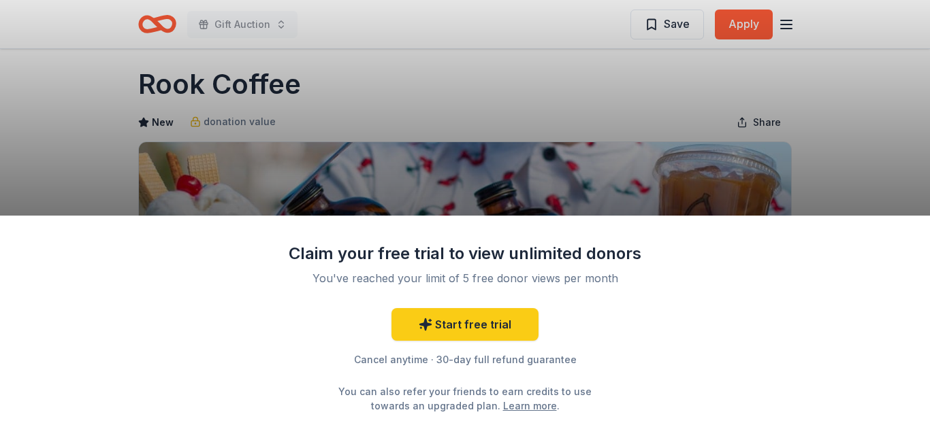
scroll to position [17, 0]
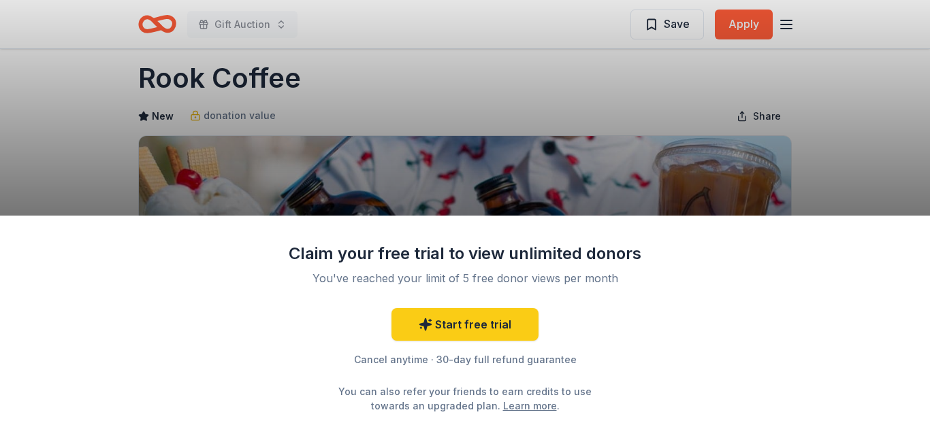
click at [797, 216] on div "Claim your free trial to view unlimited donors You've reached your limit of 5 f…" at bounding box center [465, 328] width 930 height 225
click at [782, 80] on div "Claim your free trial to view unlimited donors You've reached your limit of 5 f…" at bounding box center [465, 220] width 930 height 440
click at [495, 78] on div "Claim your free trial to view unlimited donors You've reached your limit of 5 f…" at bounding box center [465, 220] width 930 height 440
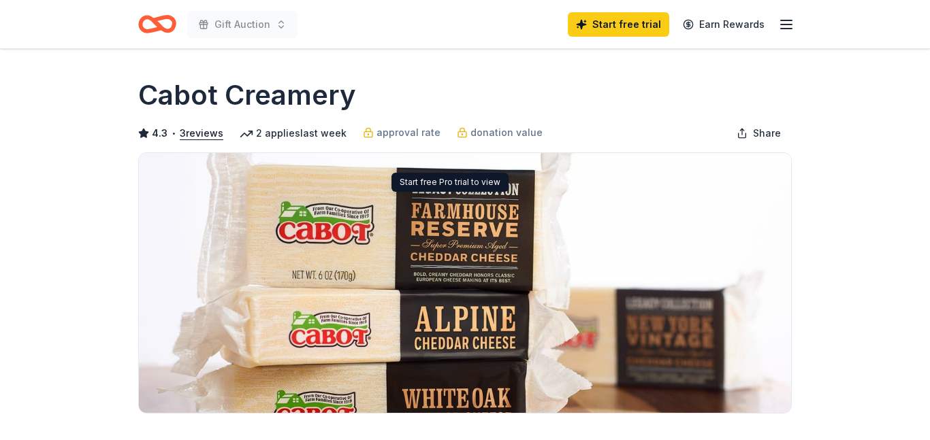
scroll to position [69, 0]
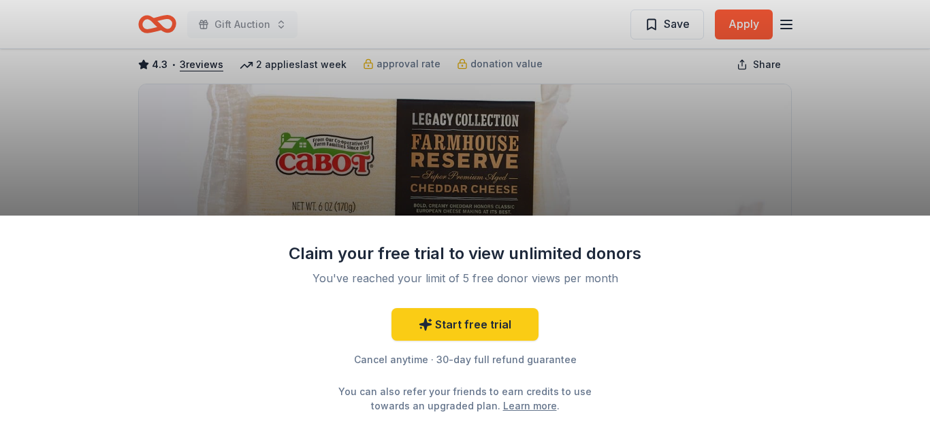
click at [477, 61] on div "Claim your free trial to view unlimited donors You've reached your limit of 5 f…" at bounding box center [465, 220] width 930 height 440
click at [820, 34] on div "Claim your free trial to view unlimited donors You've reached your limit of 5 f…" at bounding box center [465, 220] width 930 height 440
